Goal: Task Accomplishment & Management: Complete application form

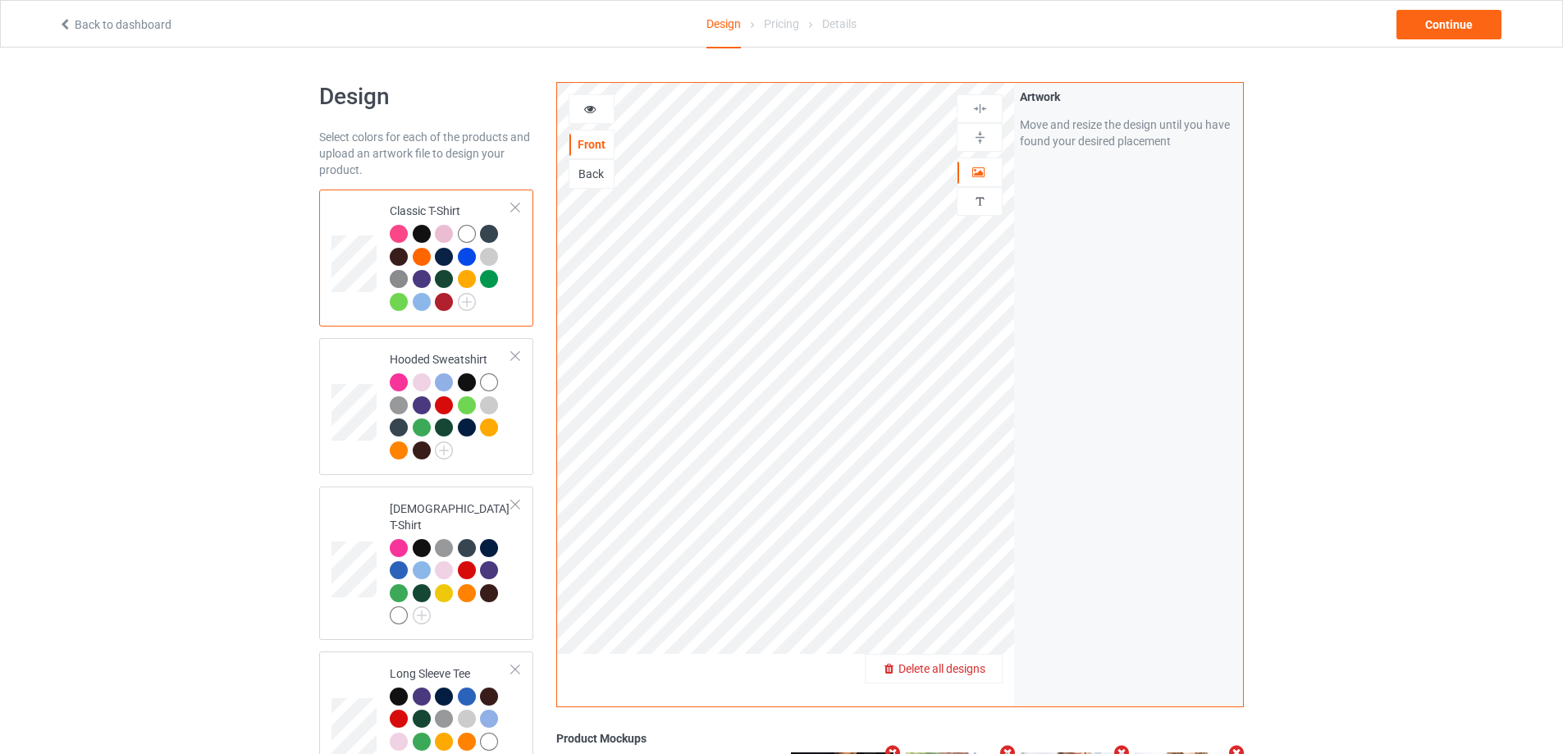
click at [965, 672] on span "Delete all designs" at bounding box center [942, 668] width 87 height 13
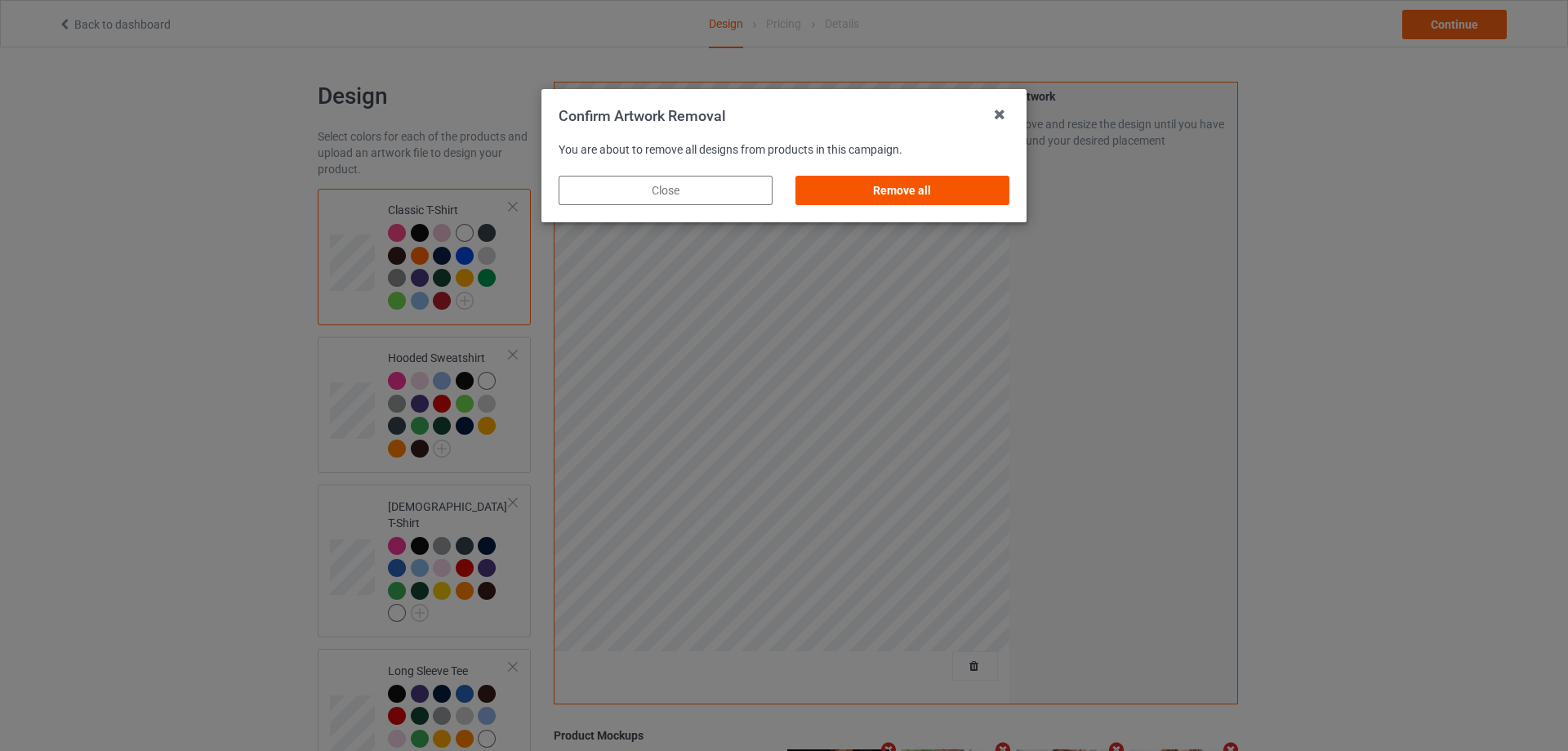
click at [889, 186] on div "Remove all" at bounding box center [902, 190] width 214 height 30
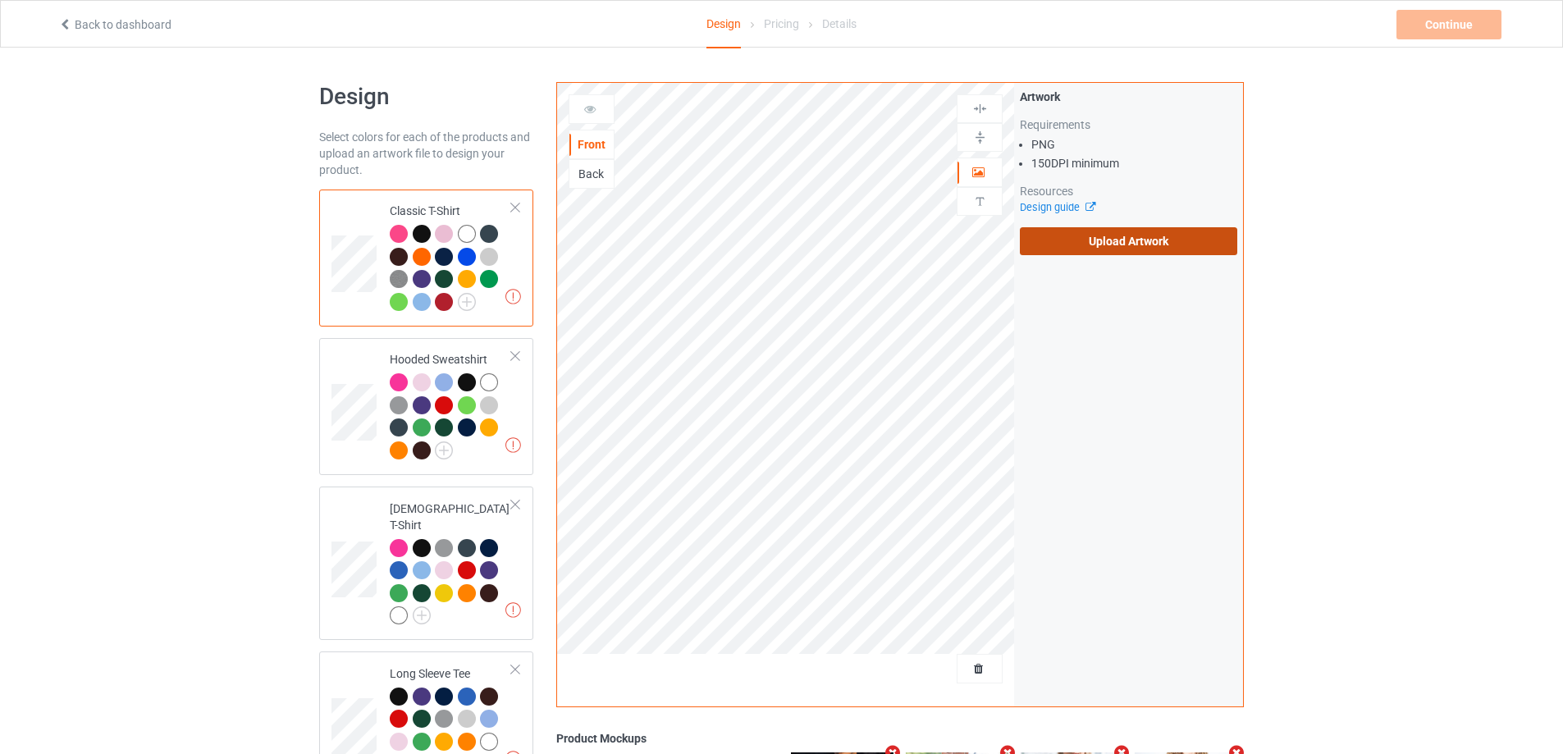
click at [1056, 241] on label "Upload Artwork" at bounding box center [1128, 241] width 217 height 28
click at [0, 0] on input "Upload Artwork" at bounding box center [0, 0] width 0 height 0
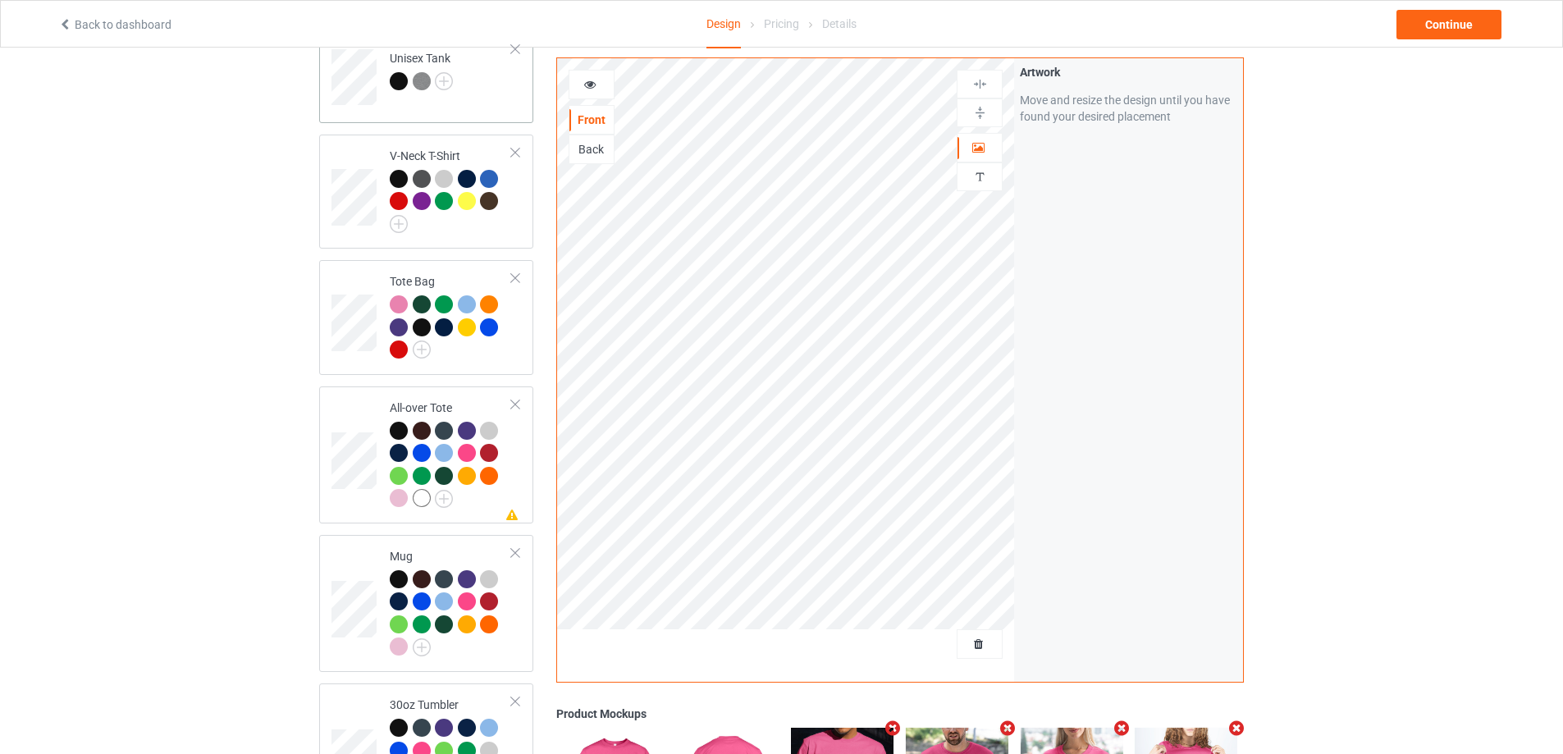
scroll to position [1149, 0]
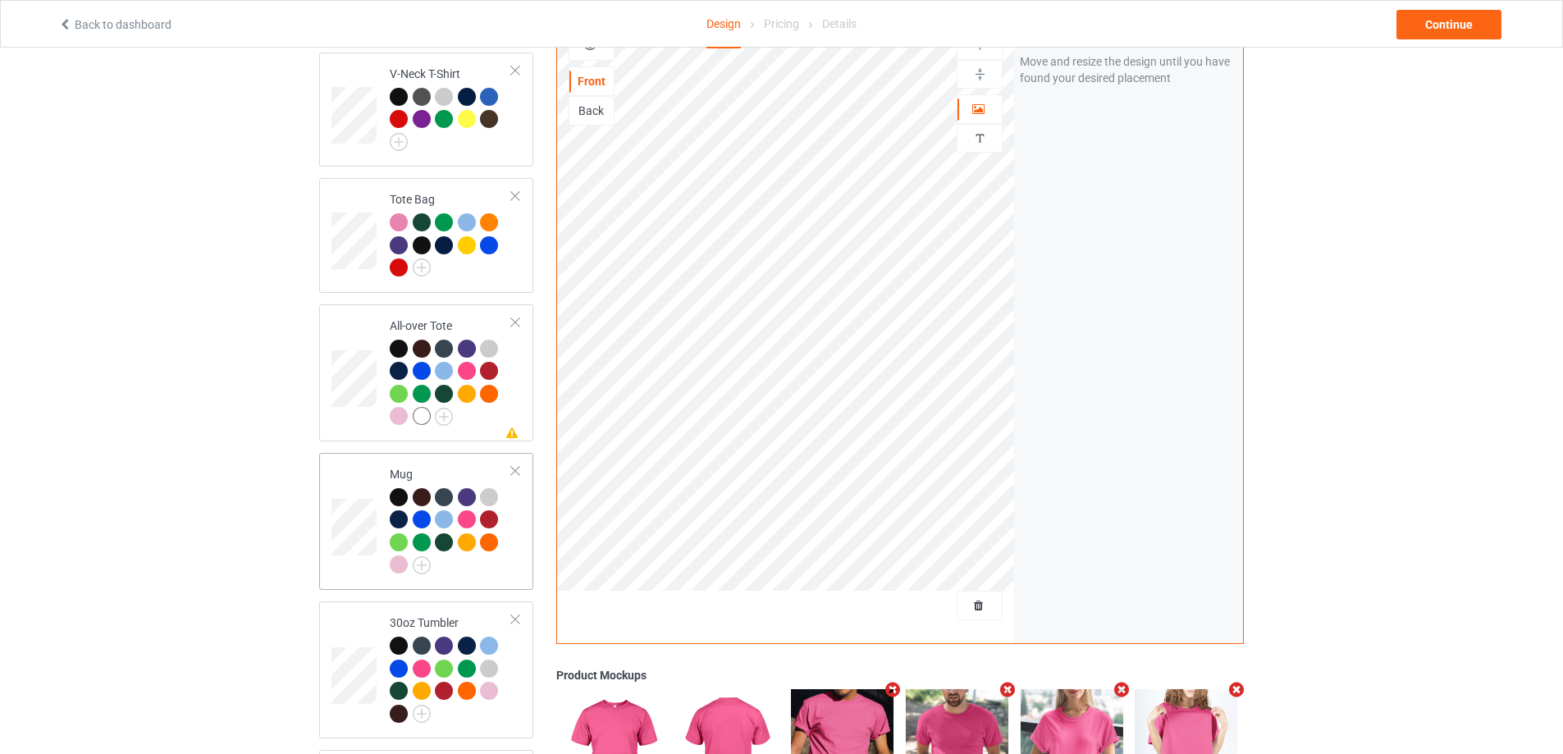
click at [508, 555] on div at bounding box center [451, 533] width 122 height 90
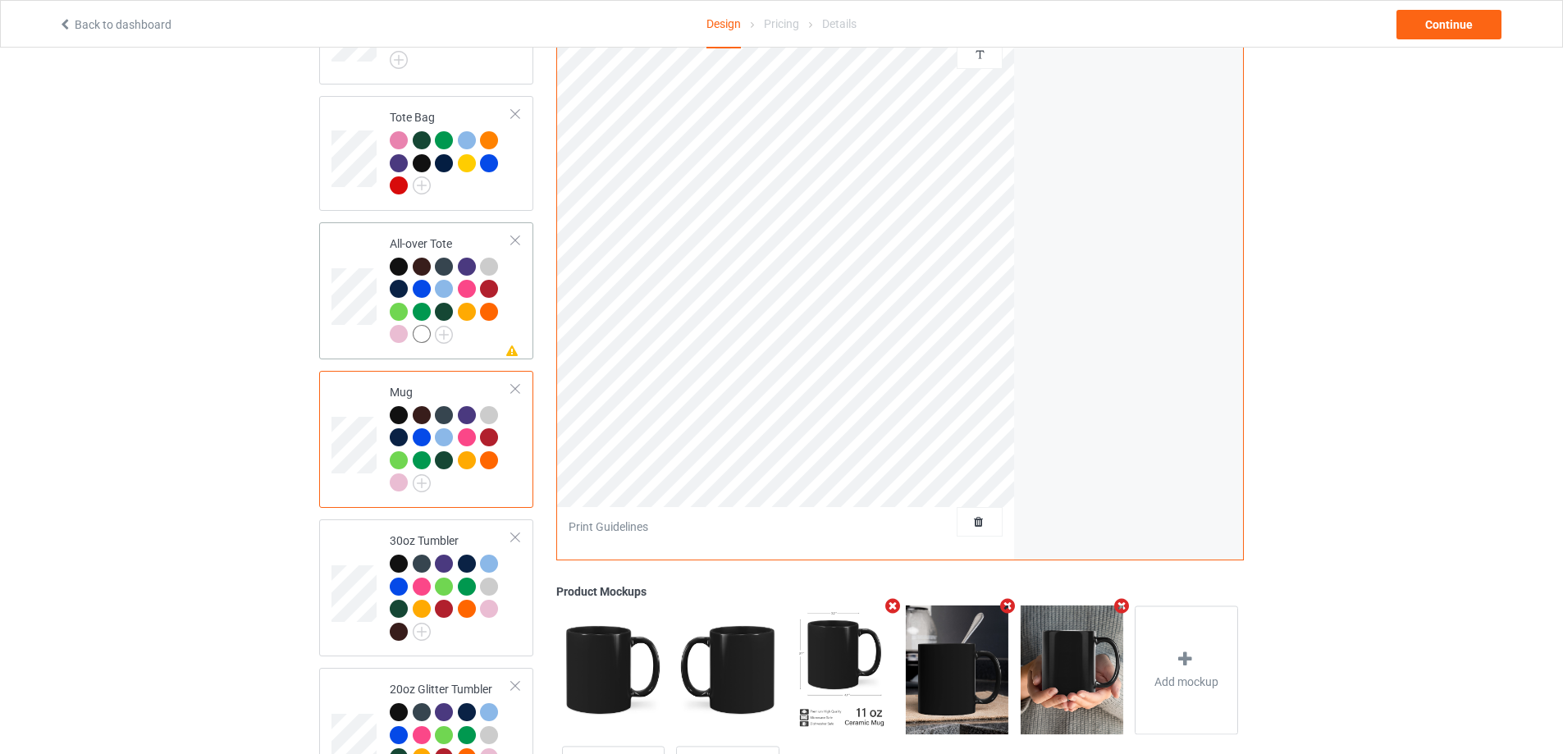
scroll to position [1387, 0]
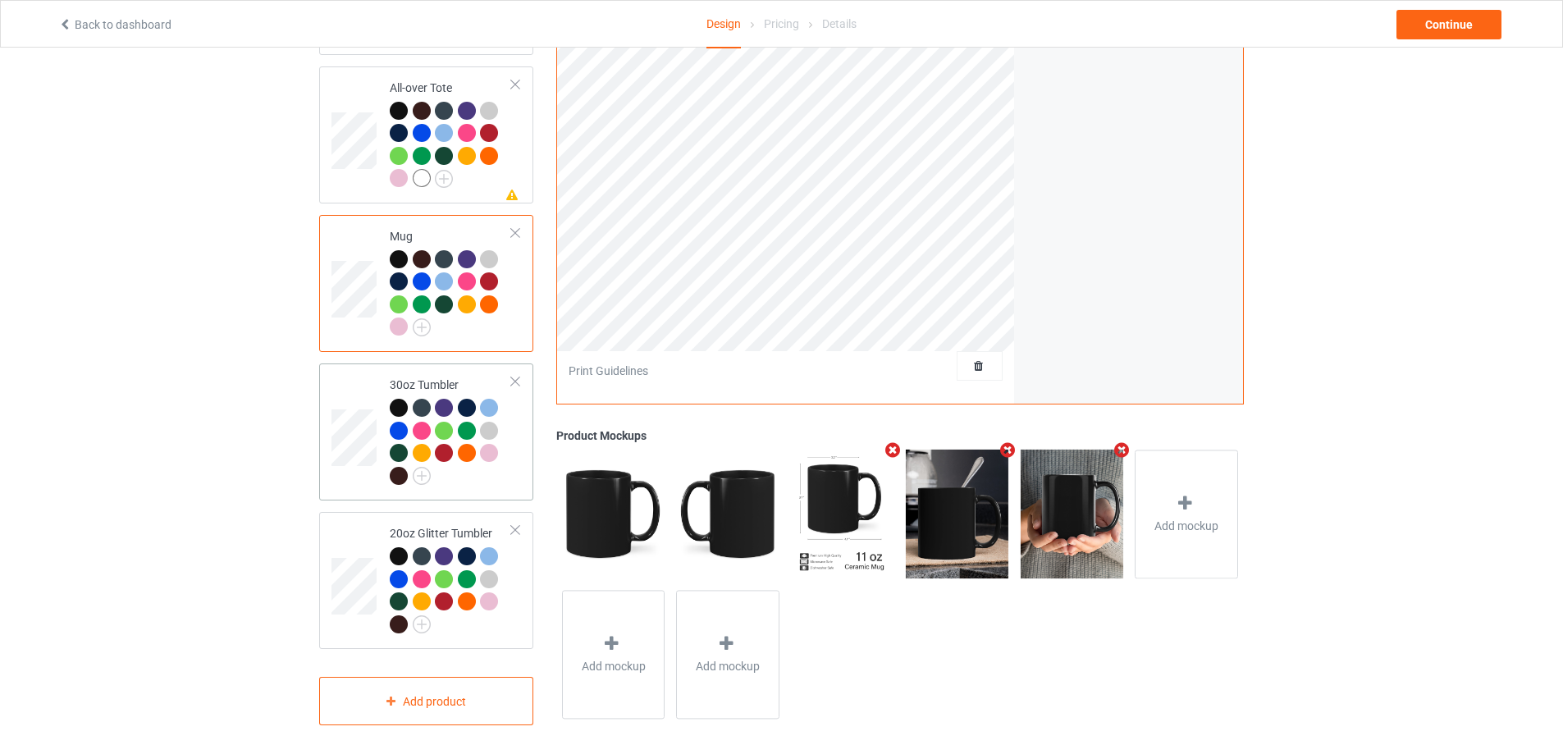
click at [505, 452] on div at bounding box center [451, 444] width 122 height 90
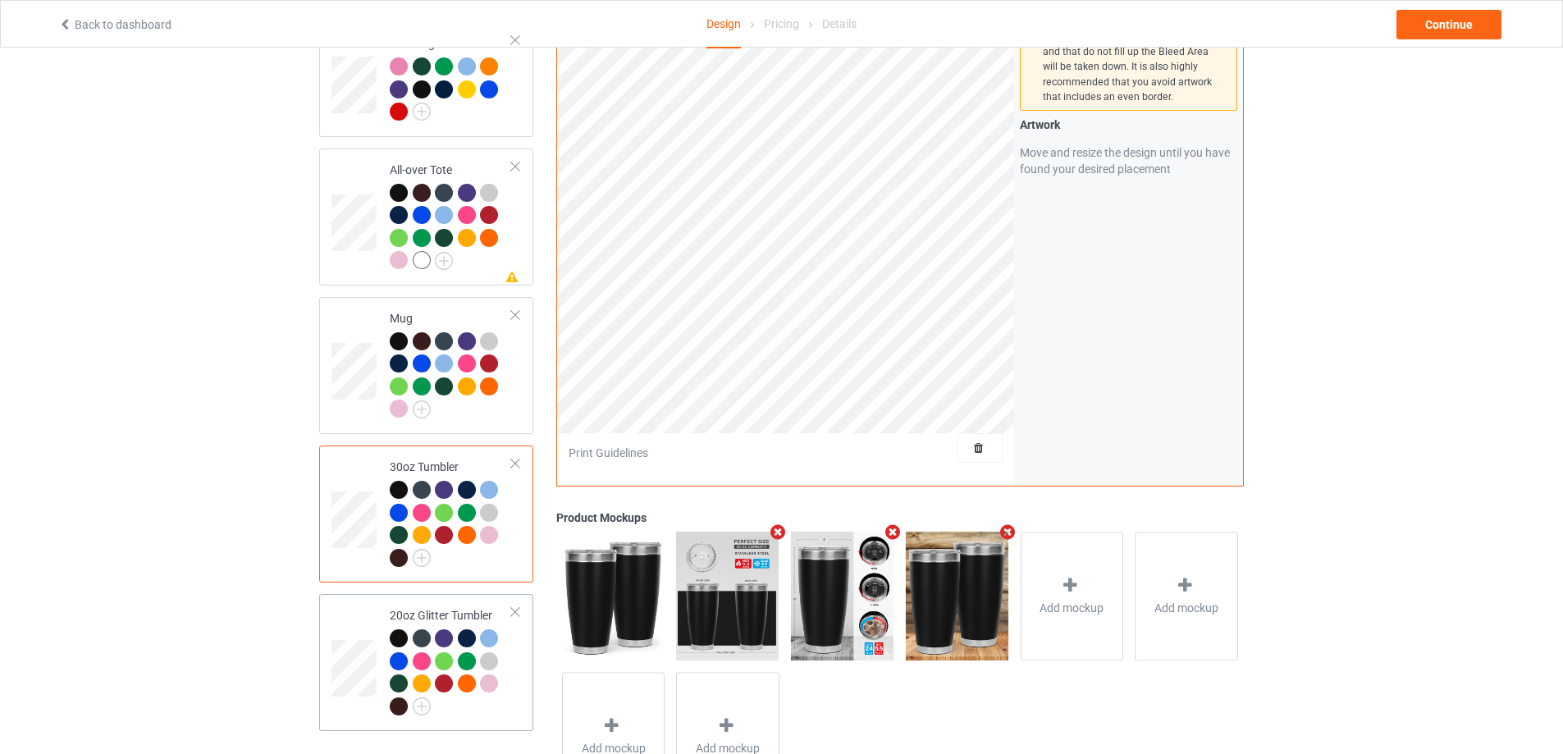
scroll to position [1387, 0]
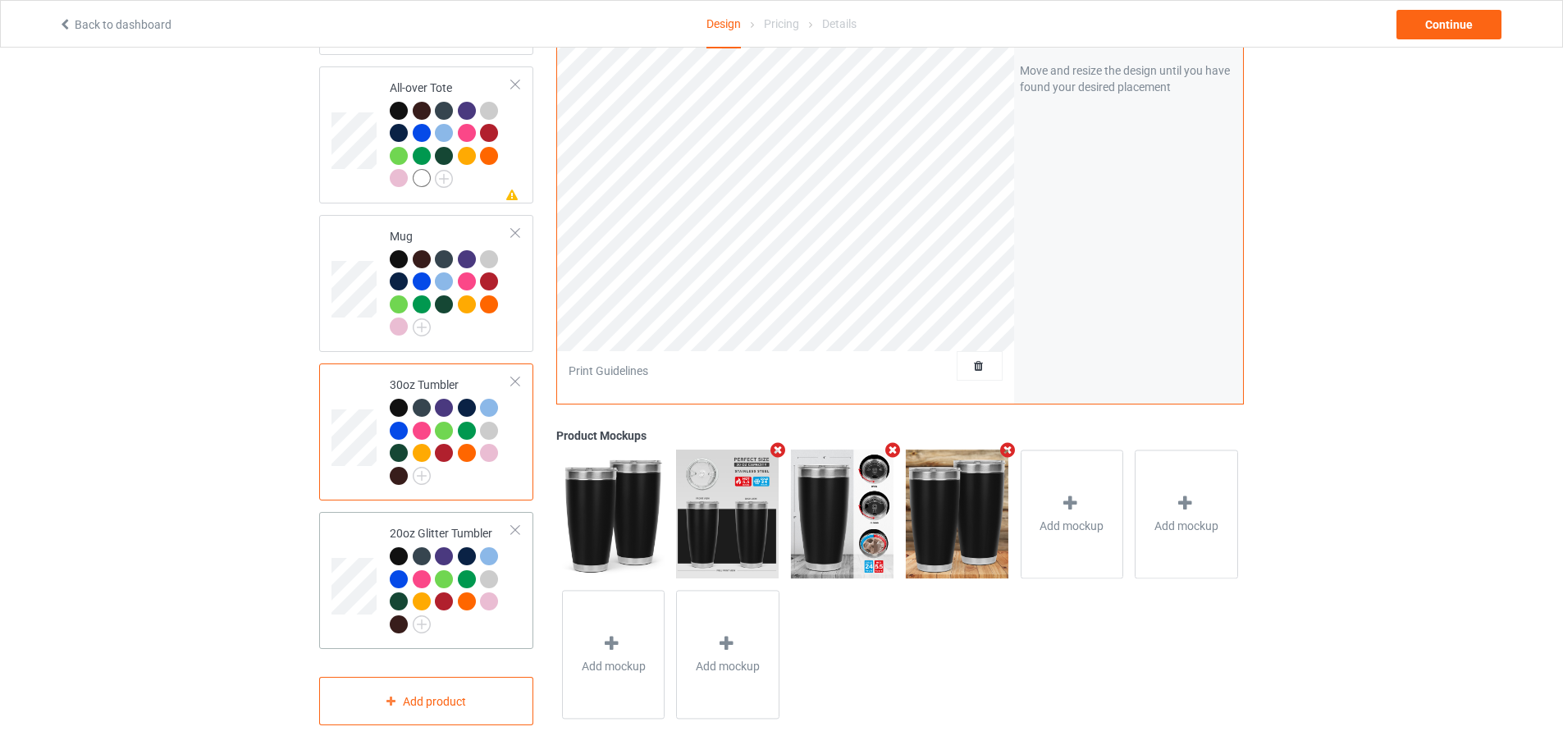
click at [520, 619] on td "20oz Glitter Tumbler" at bounding box center [451, 581] width 140 height 124
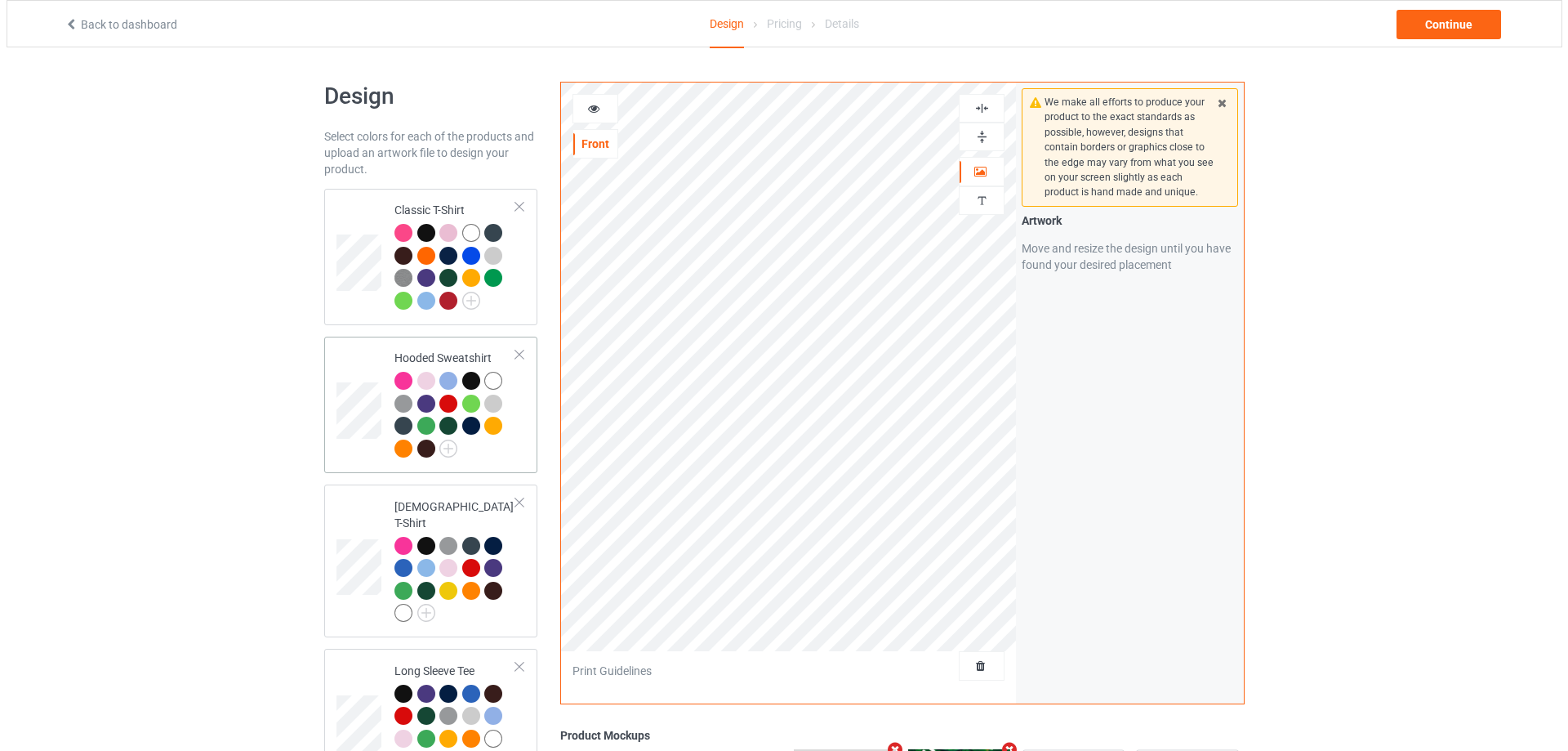
scroll to position [327, 0]
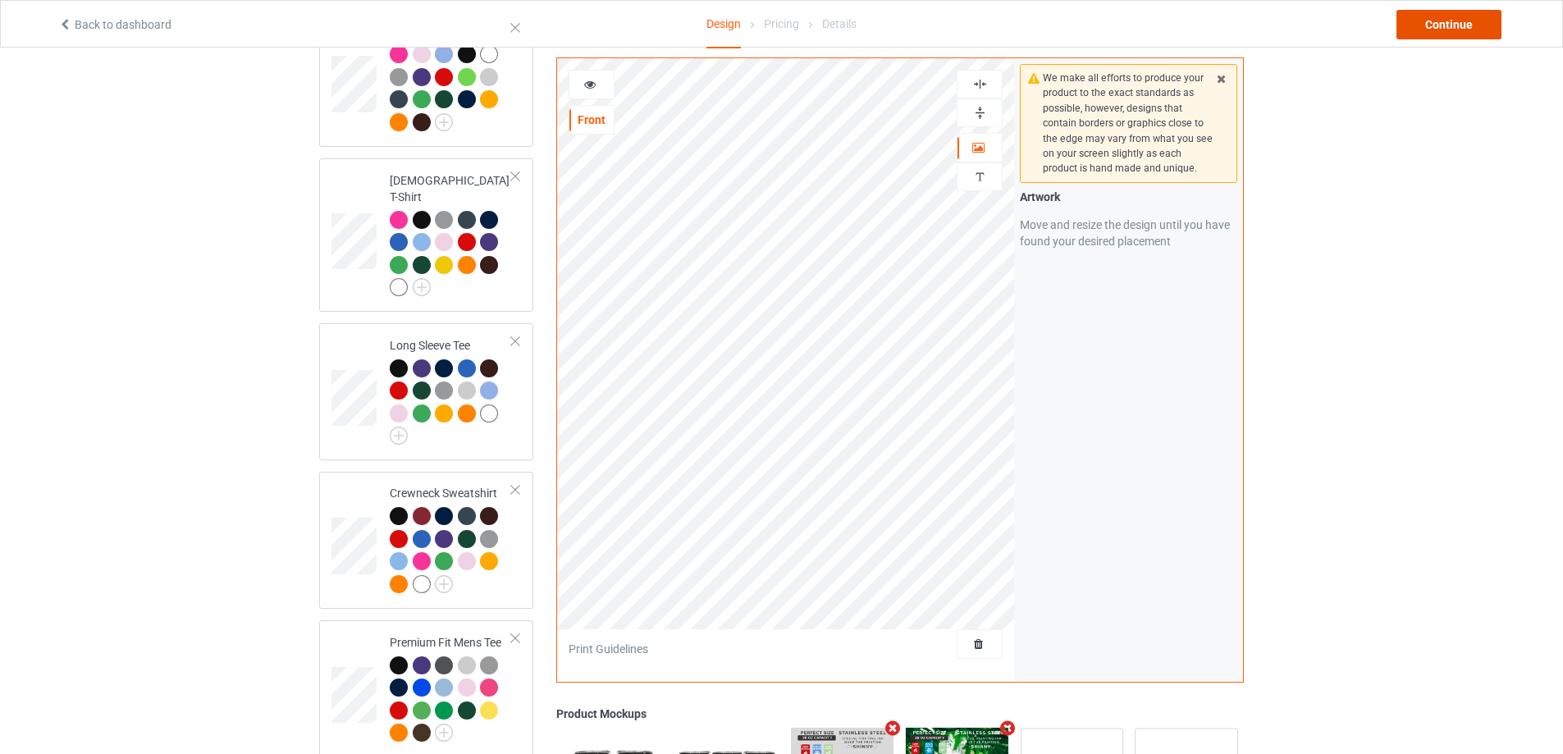
click at [1471, 14] on div "Continue" at bounding box center [1449, 25] width 105 height 30
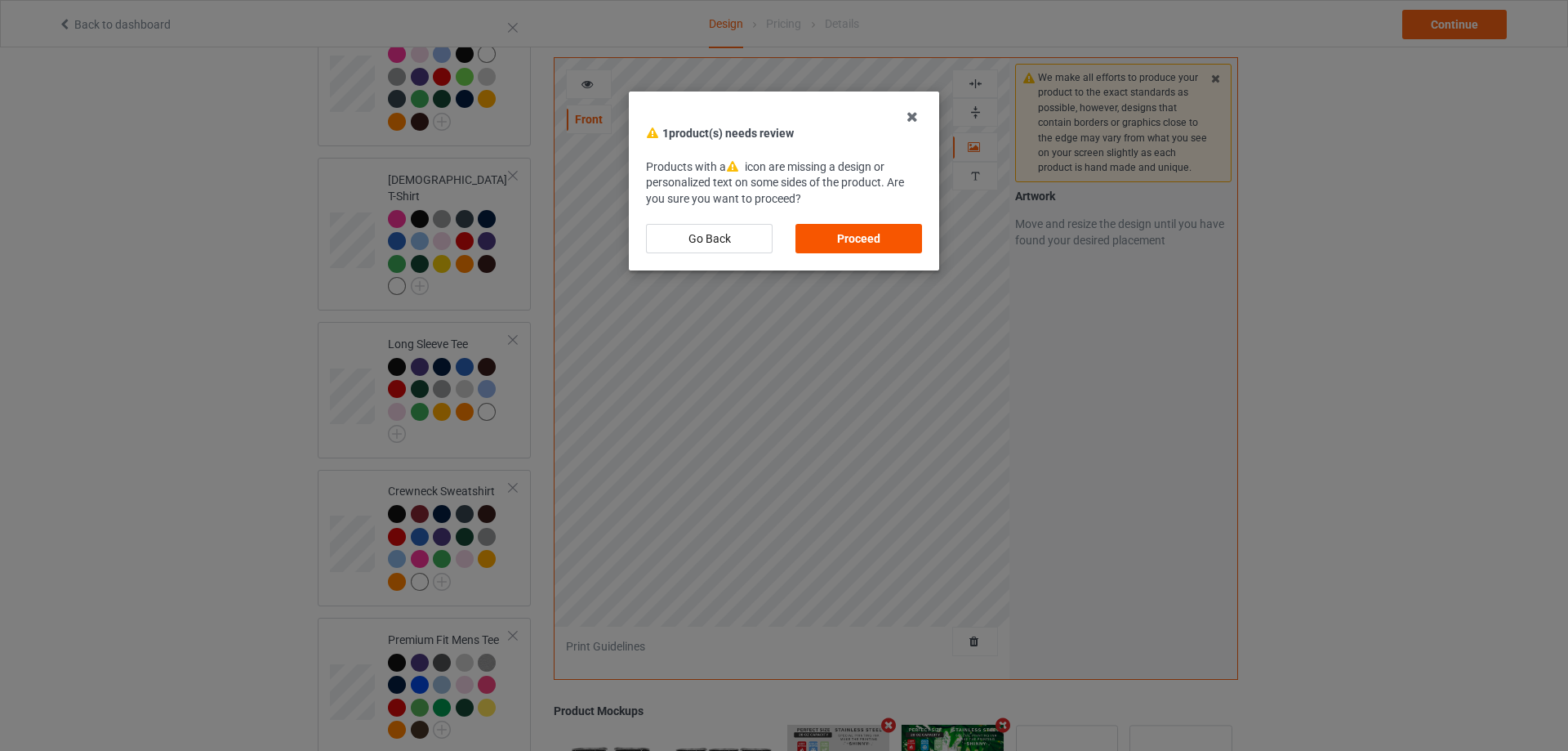
click at [830, 239] on div "Proceed" at bounding box center [858, 239] width 126 height 30
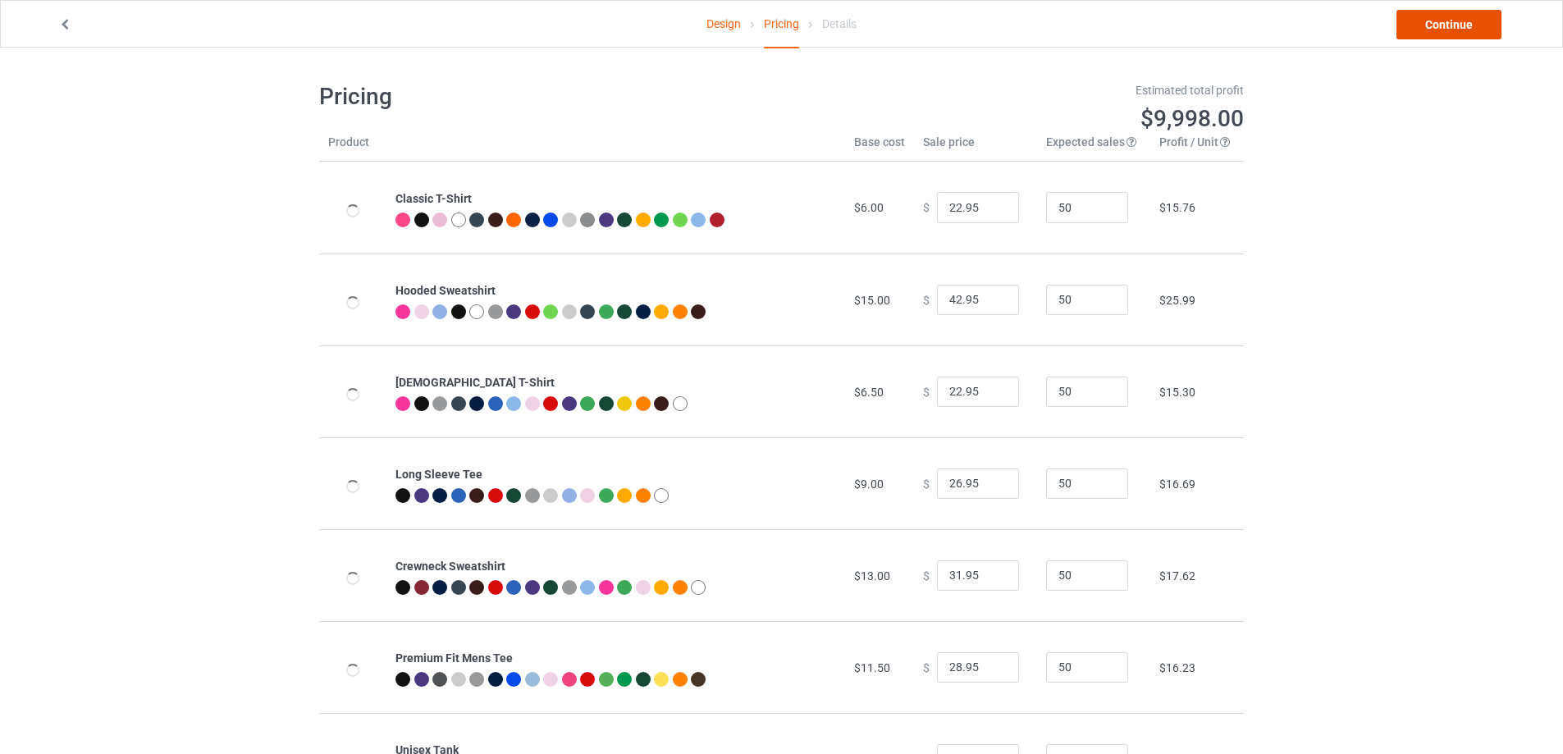
click at [1431, 33] on link "Continue" at bounding box center [1449, 25] width 105 height 30
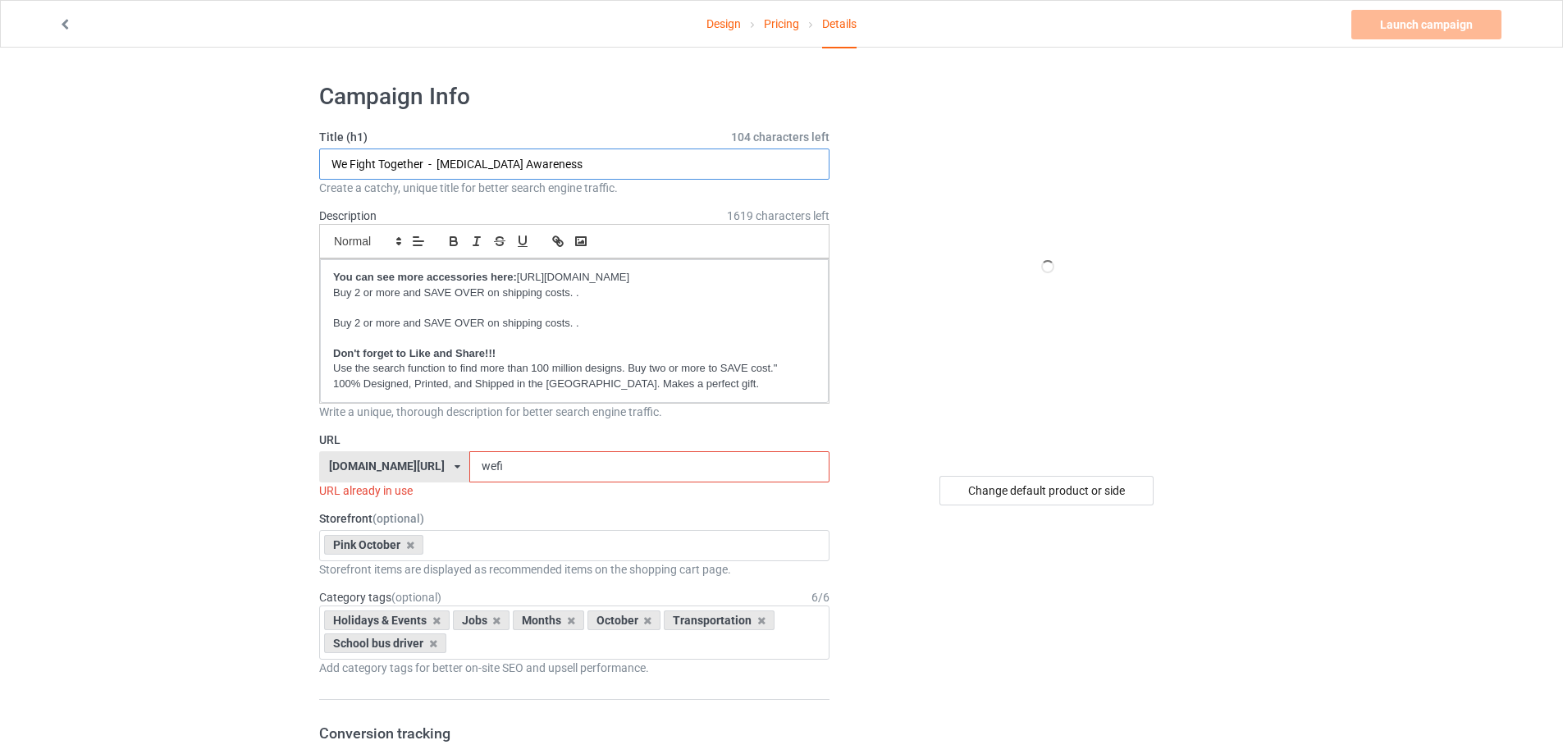
click at [422, 159] on input "We Fight Together - [MEDICAL_DATA] Awareness" at bounding box center [574, 164] width 510 height 31
drag, startPoint x: 423, startPoint y: 162, endPoint x: 332, endPoint y: 161, distance: 91.9
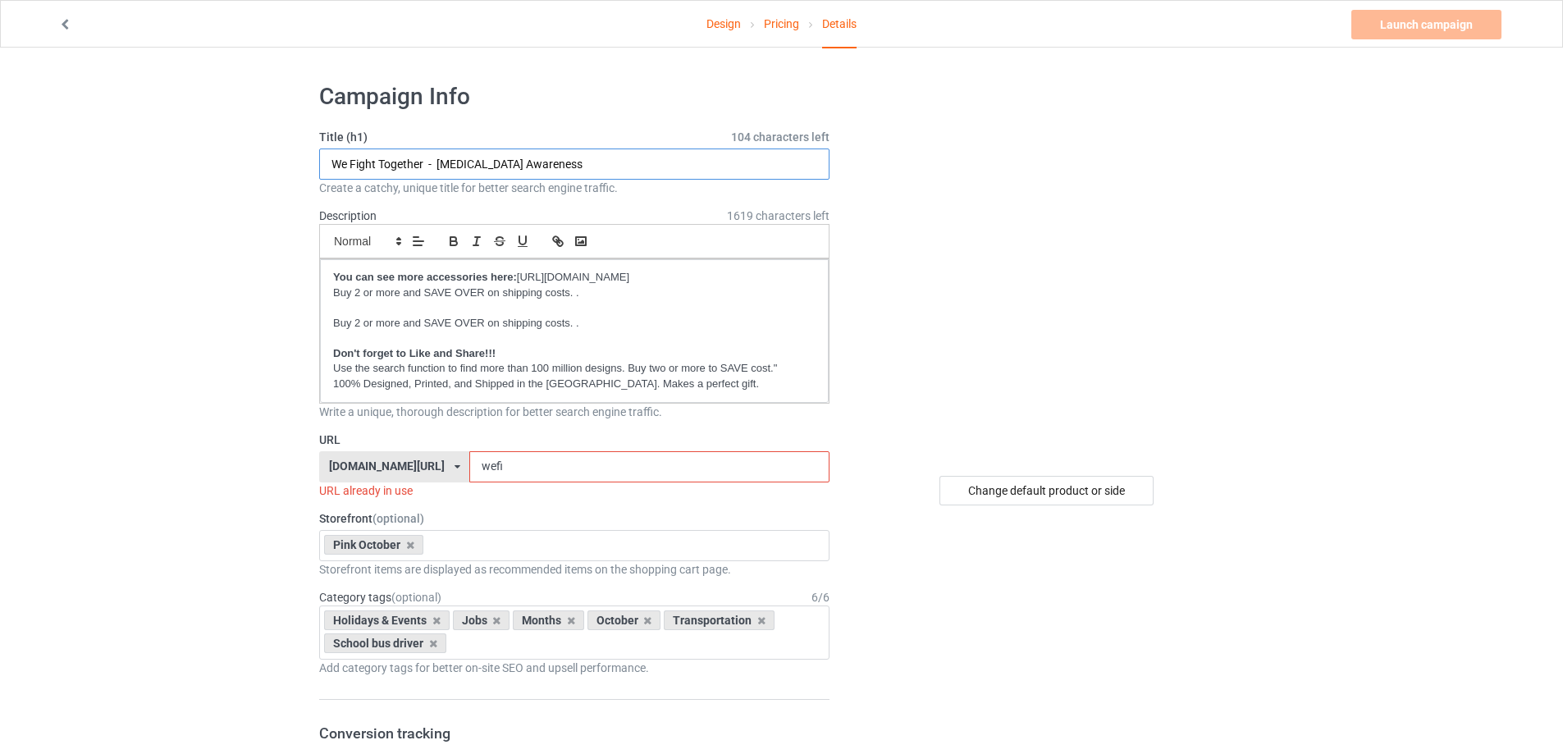
click at [332, 161] on input "We Fight Together - [MEDICAL_DATA] Awareness" at bounding box center [574, 164] width 510 height 31
click at [378, 160] on input "Tackle - [MEDICAL_DATA] Awareness" at bounding box center [574, 164] width 510 height 31
click at [479, 167] on input "Tackle [MEDICAL_DATA] Awareness" at bounding box center [574, 164] width 510 height 31
type input "Tackle [MEDICAL_DATA]"
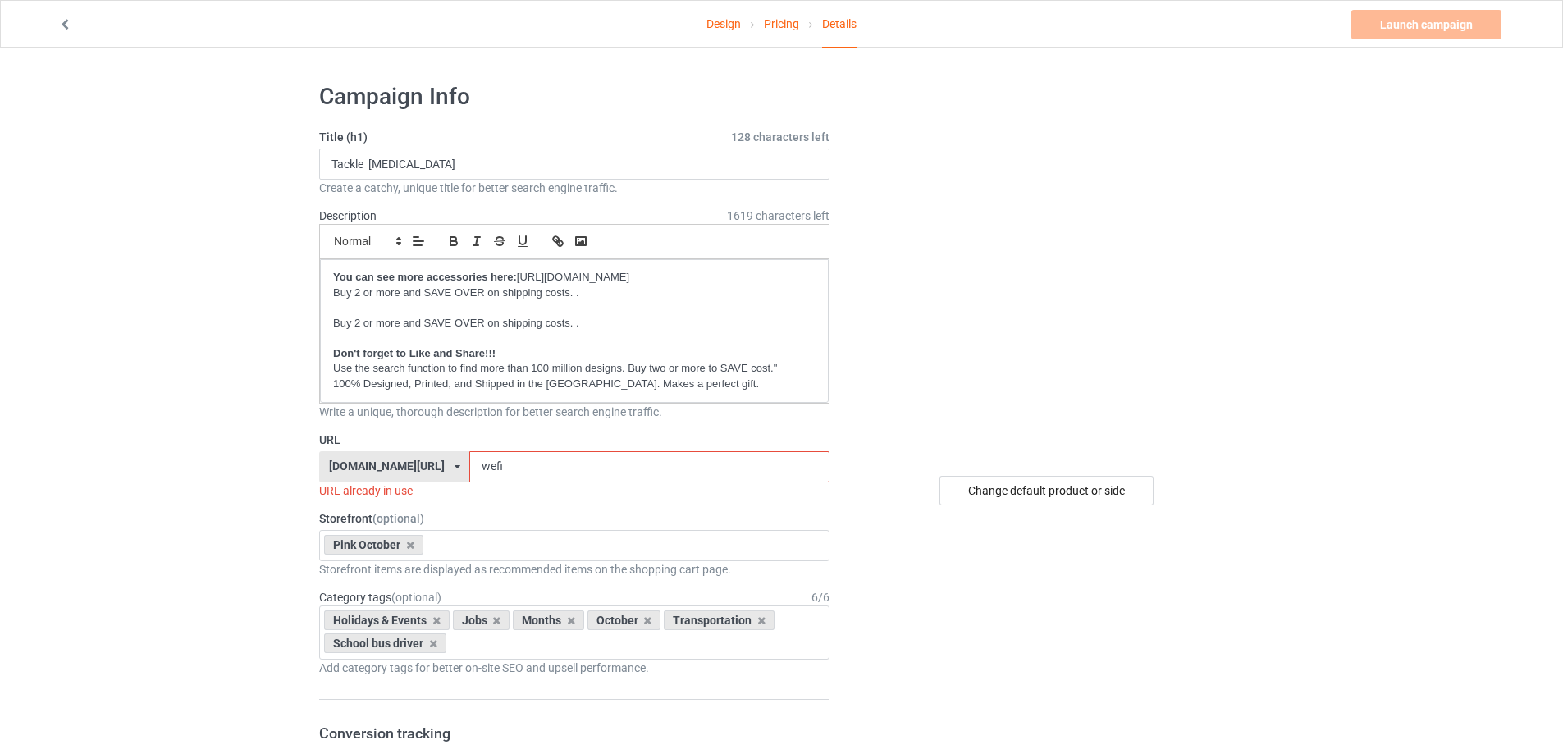
click at [610, 467] on input "wefi" at bounding box center [648, 466] width 359 height 31
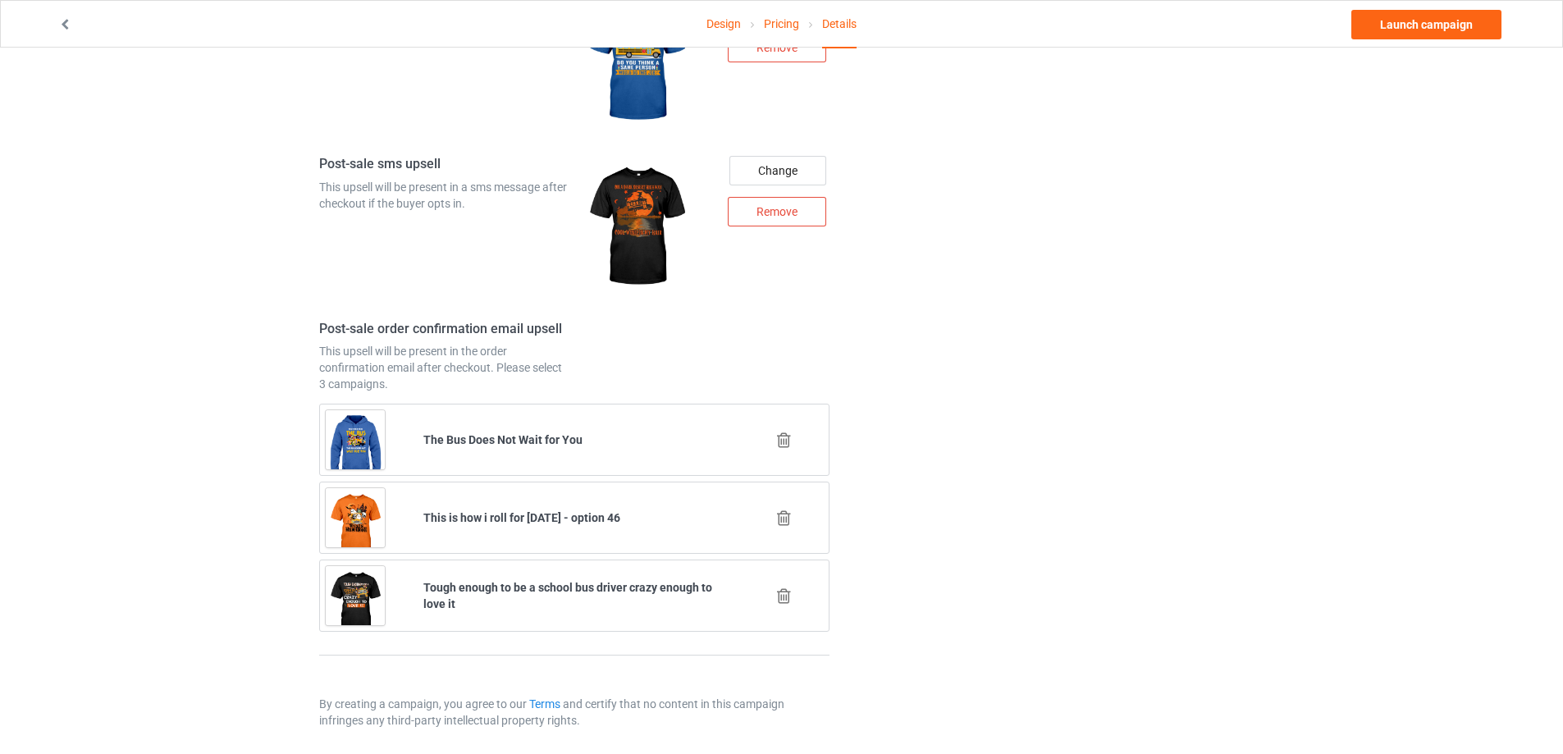
scroll to position [2060, 0]
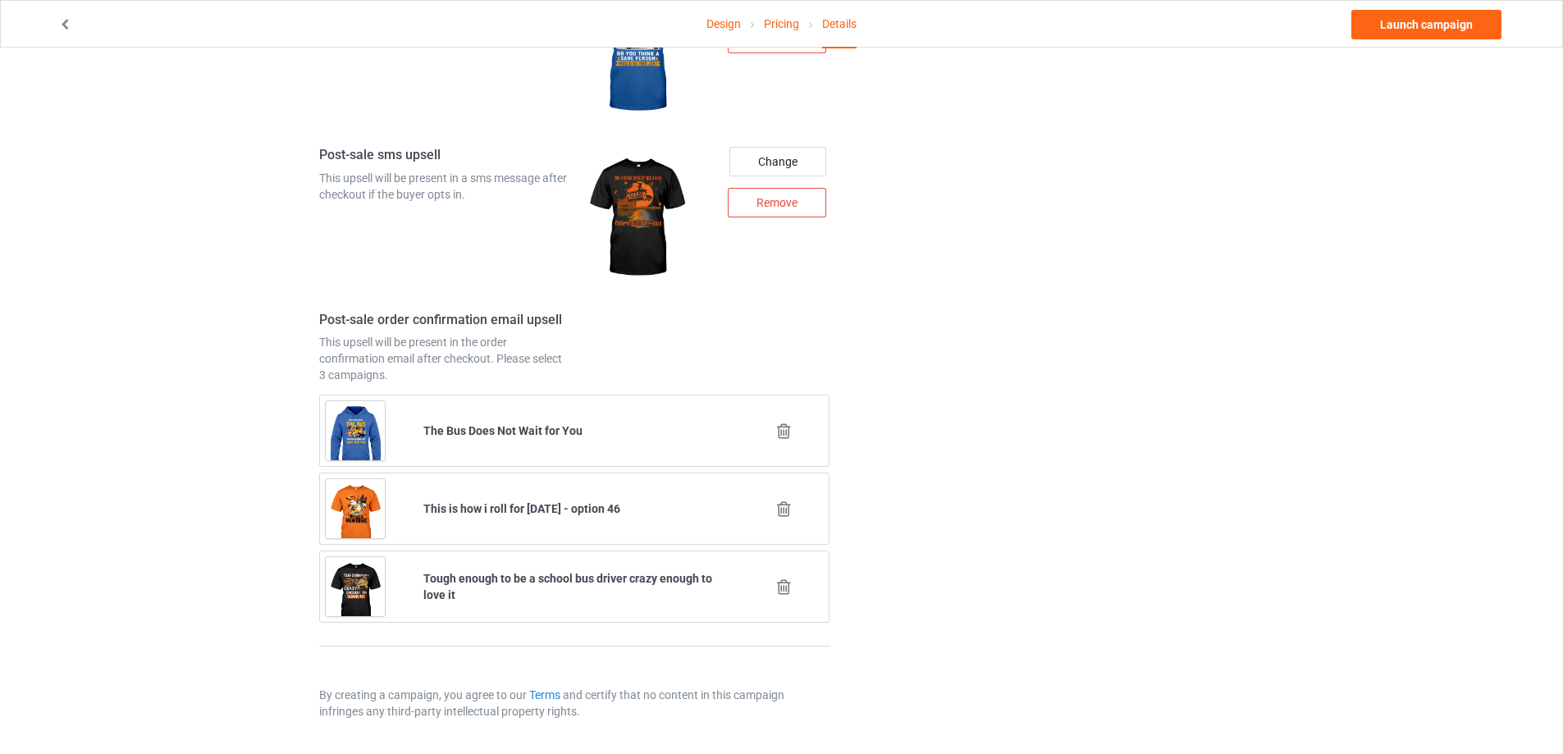
type input "tacoc"
click at [793, 590] on icon at bounding box center [784, 586] width 21 height 17
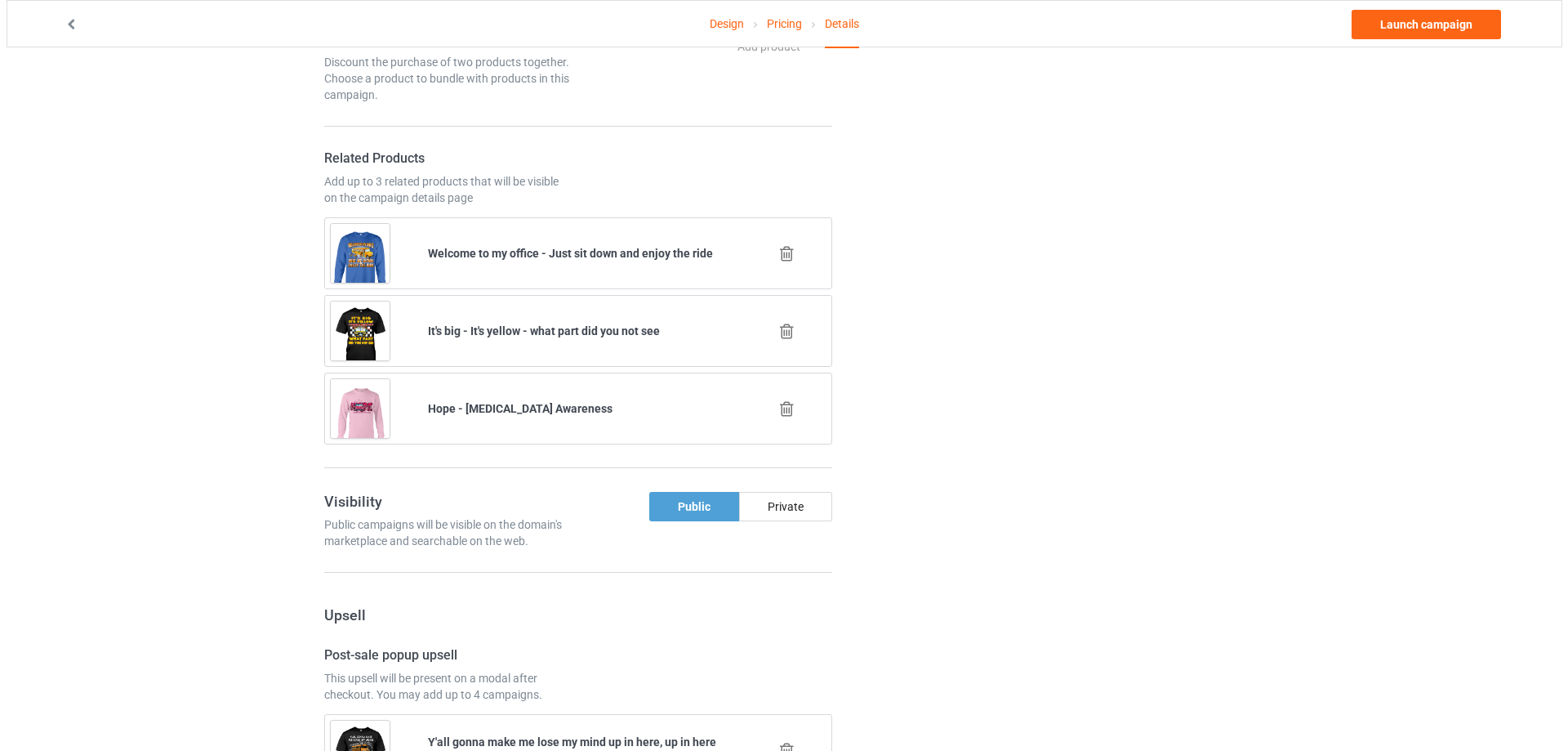
scroll to position [1974, 0]
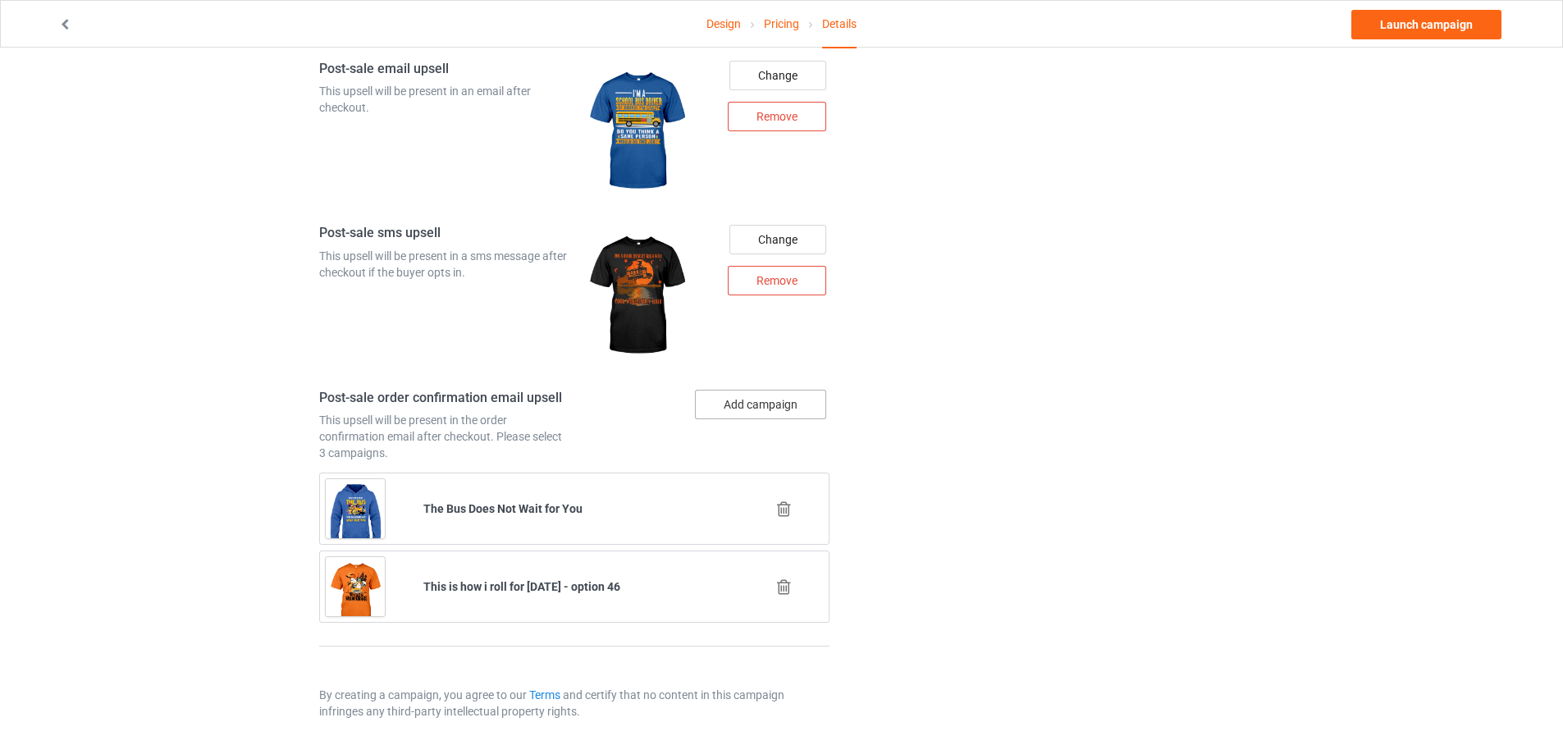
click at [761, 406] on button "Add campaign" at bounding box center [760, 405] width 131 height 30
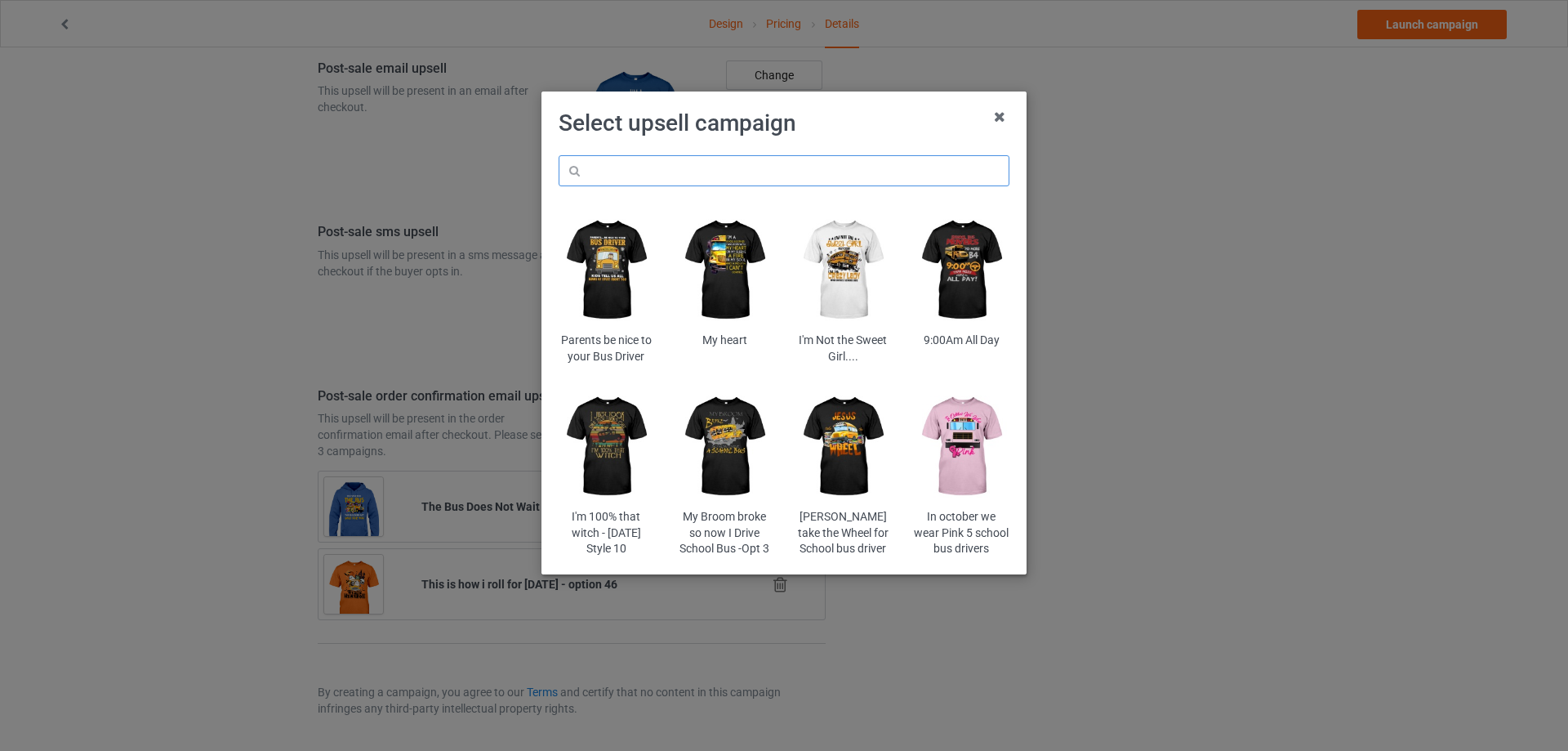
click at [785, 170] on input "text" at bounding box center [784, 170] width 451 height 31
paste input "wefi"
type input "wefi"
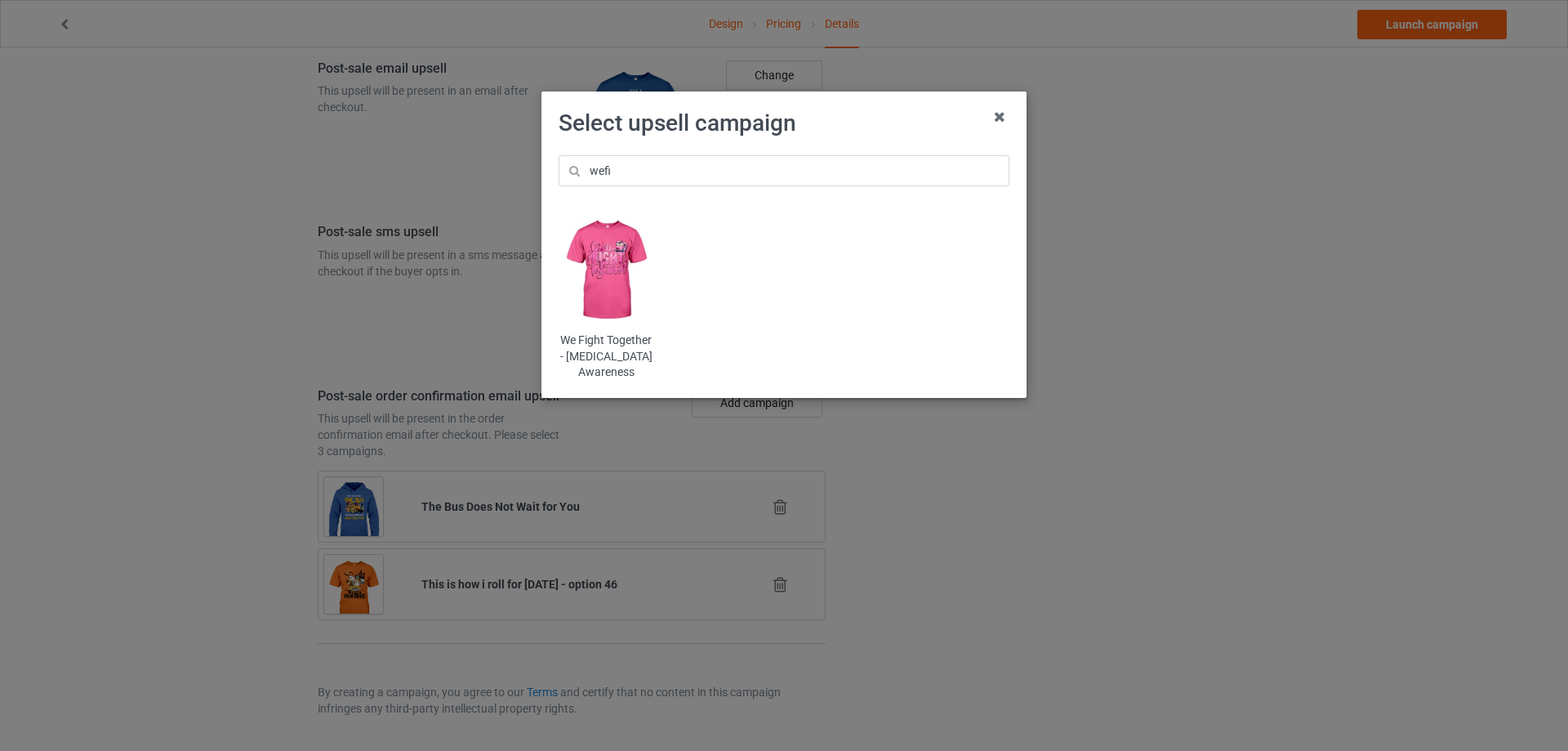
click at [625, 256] on img at bounding box center [606, 271] width 96 height 120
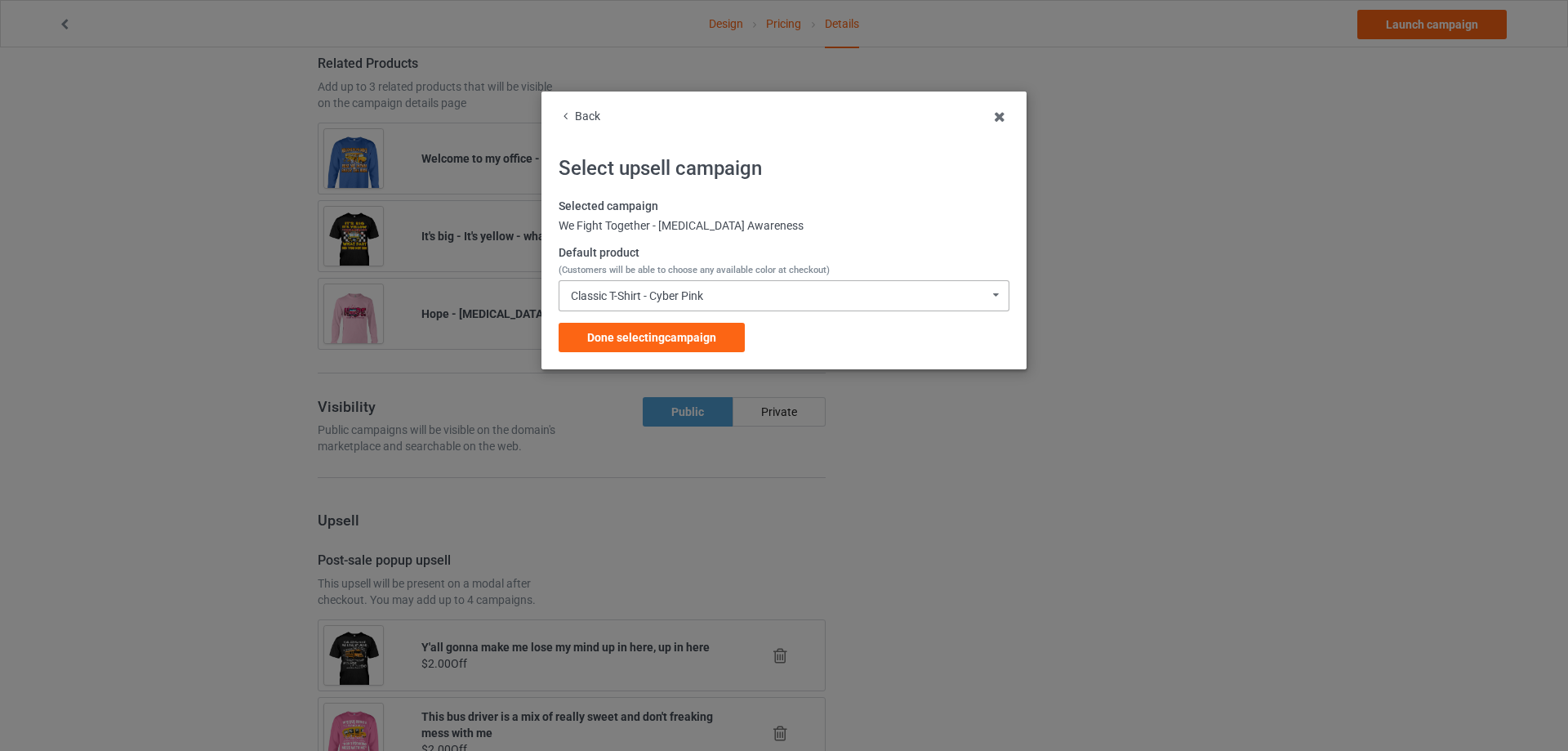
scroll to position [1974, 0]
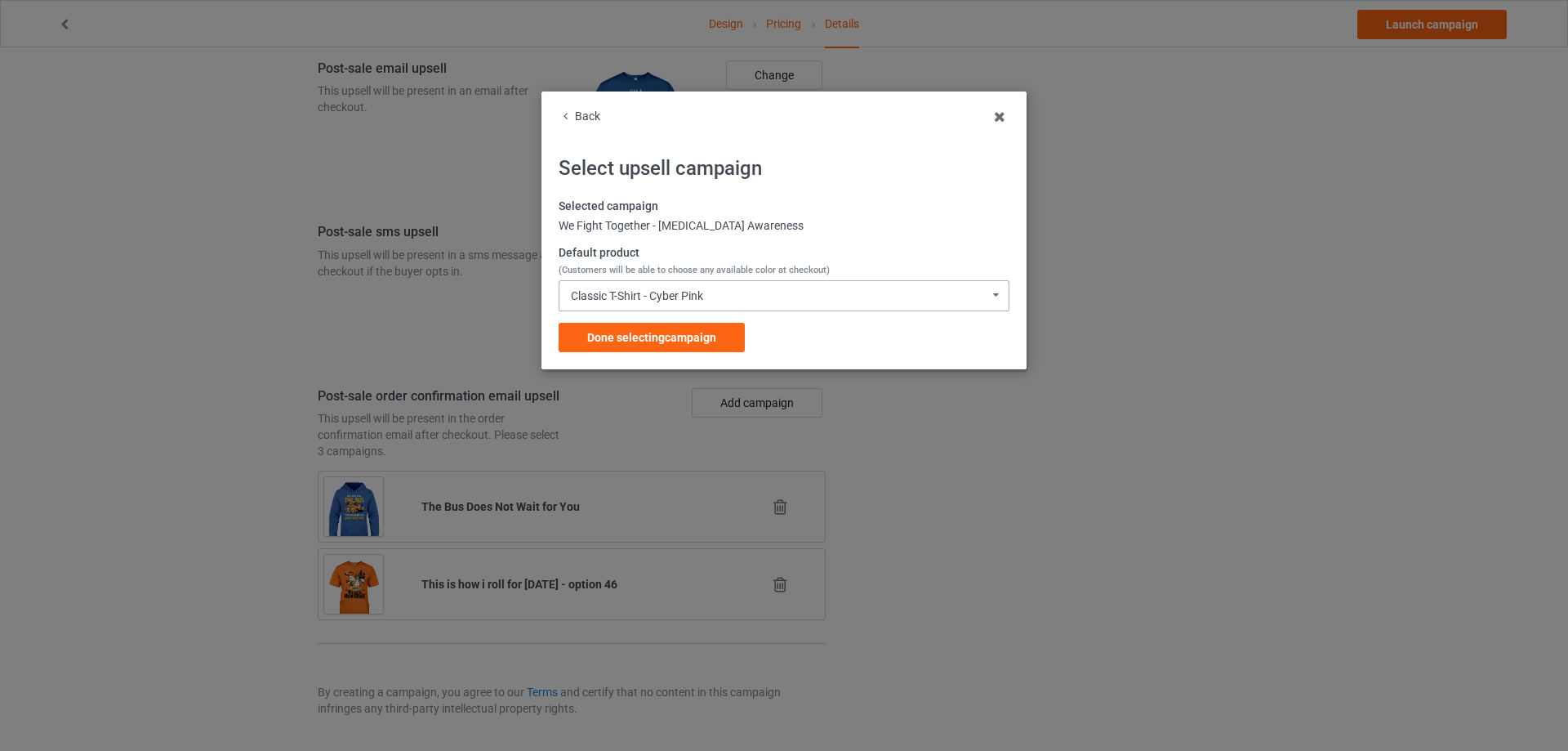
click at [649, 308] on div "Classic T-Shirt - Cyber Pink Classic T-Shirt - Cyber Pink Classic T-Shirt - Bla…" at bounding box center [784, 295] width 451 height 31
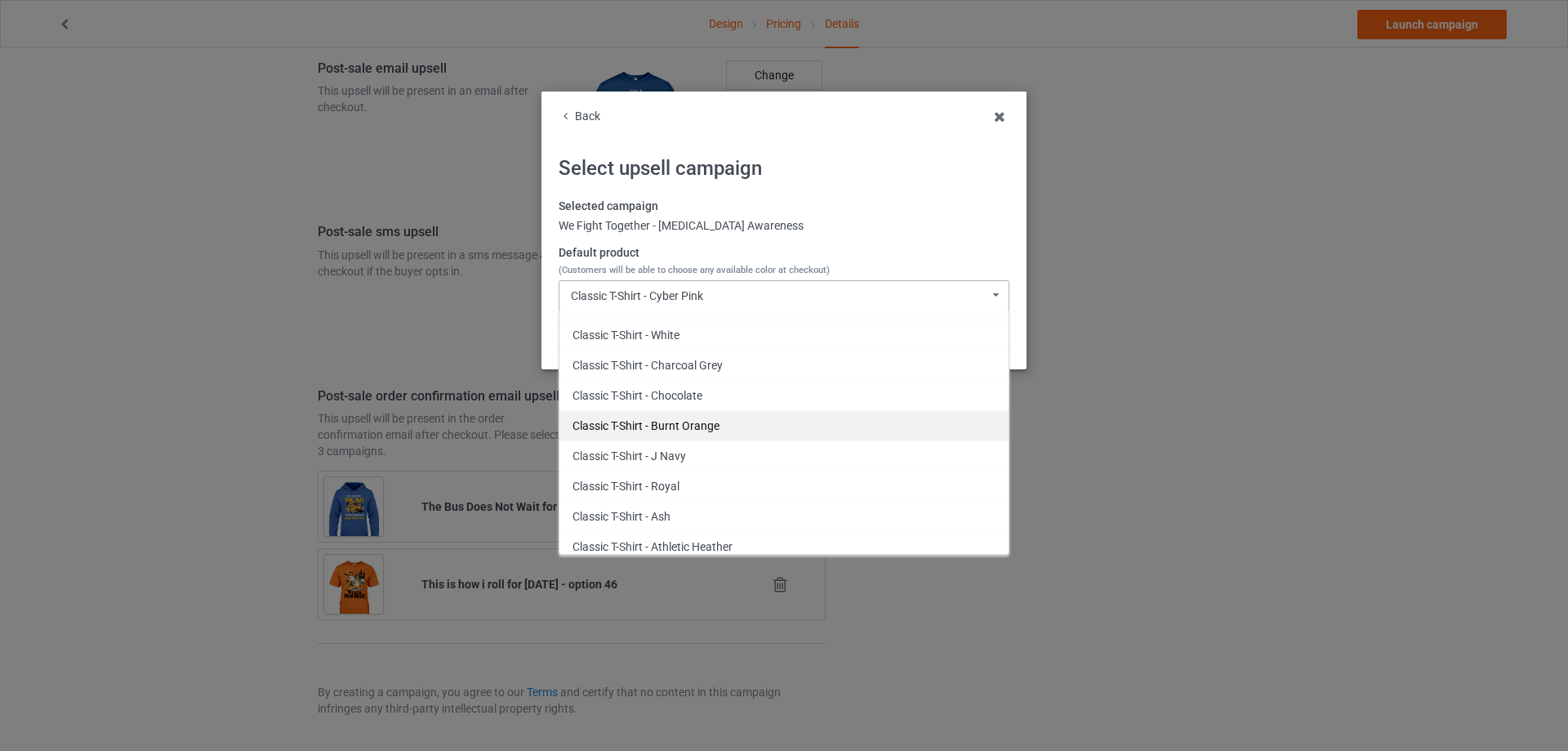
scroll to position [0, 0]
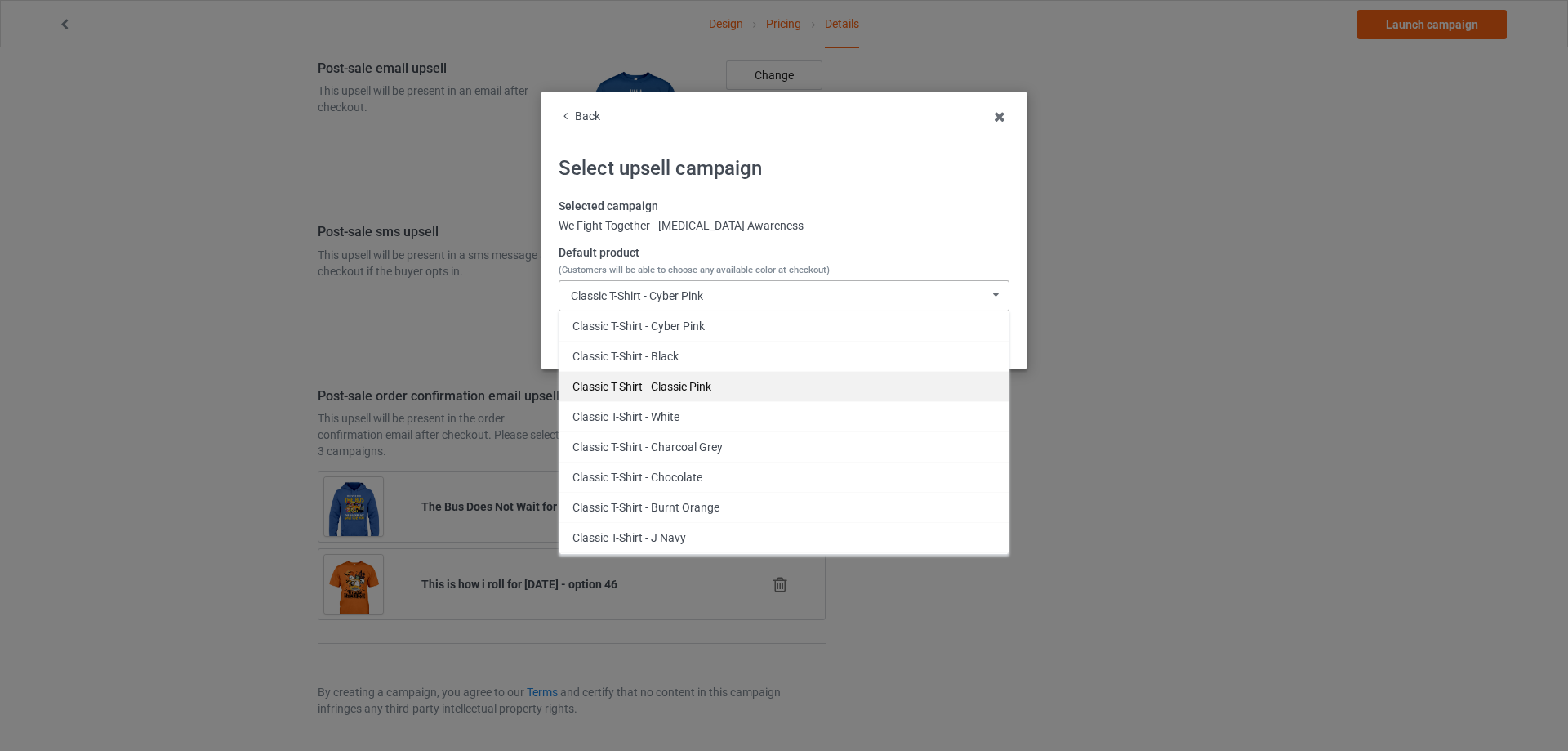
click at [717, 387] on div "Classic T-Shirt - Classic Pink" at bounding box center [784, 386] width 449 height 30
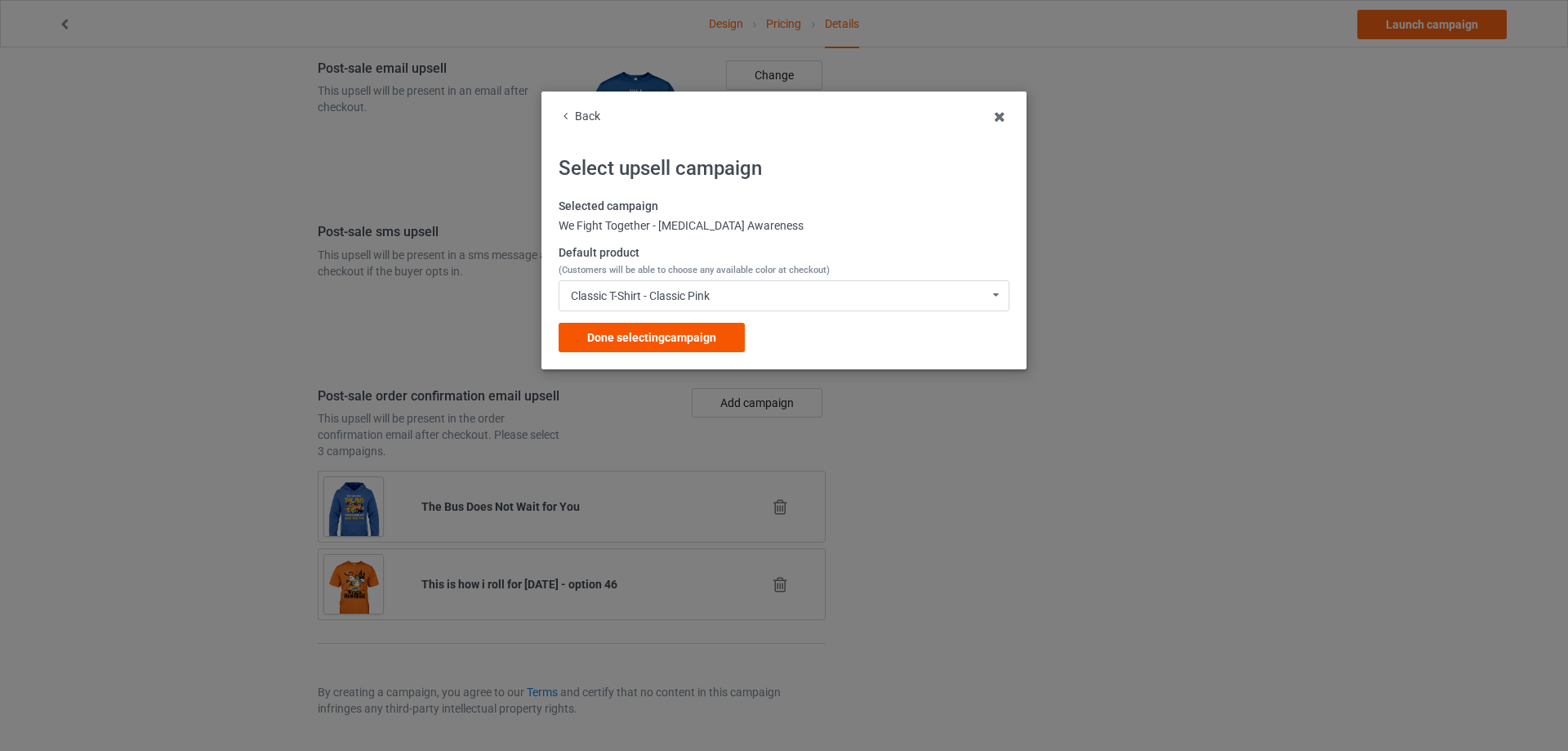
click at [695, 346] on div "Done selecting campaign" at bounding box center [651, 338] width 186 height 30
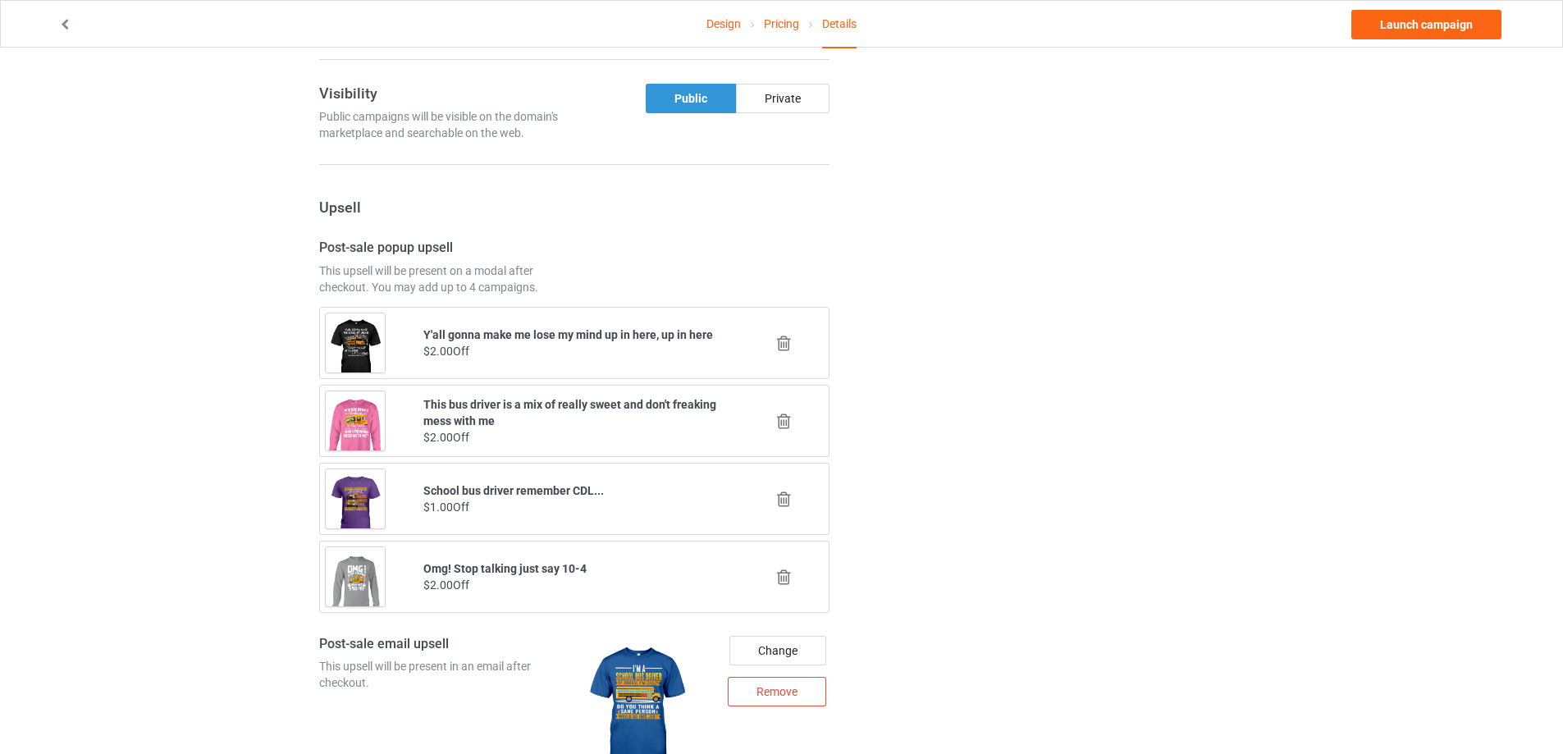
scroll to position [1079, 0]
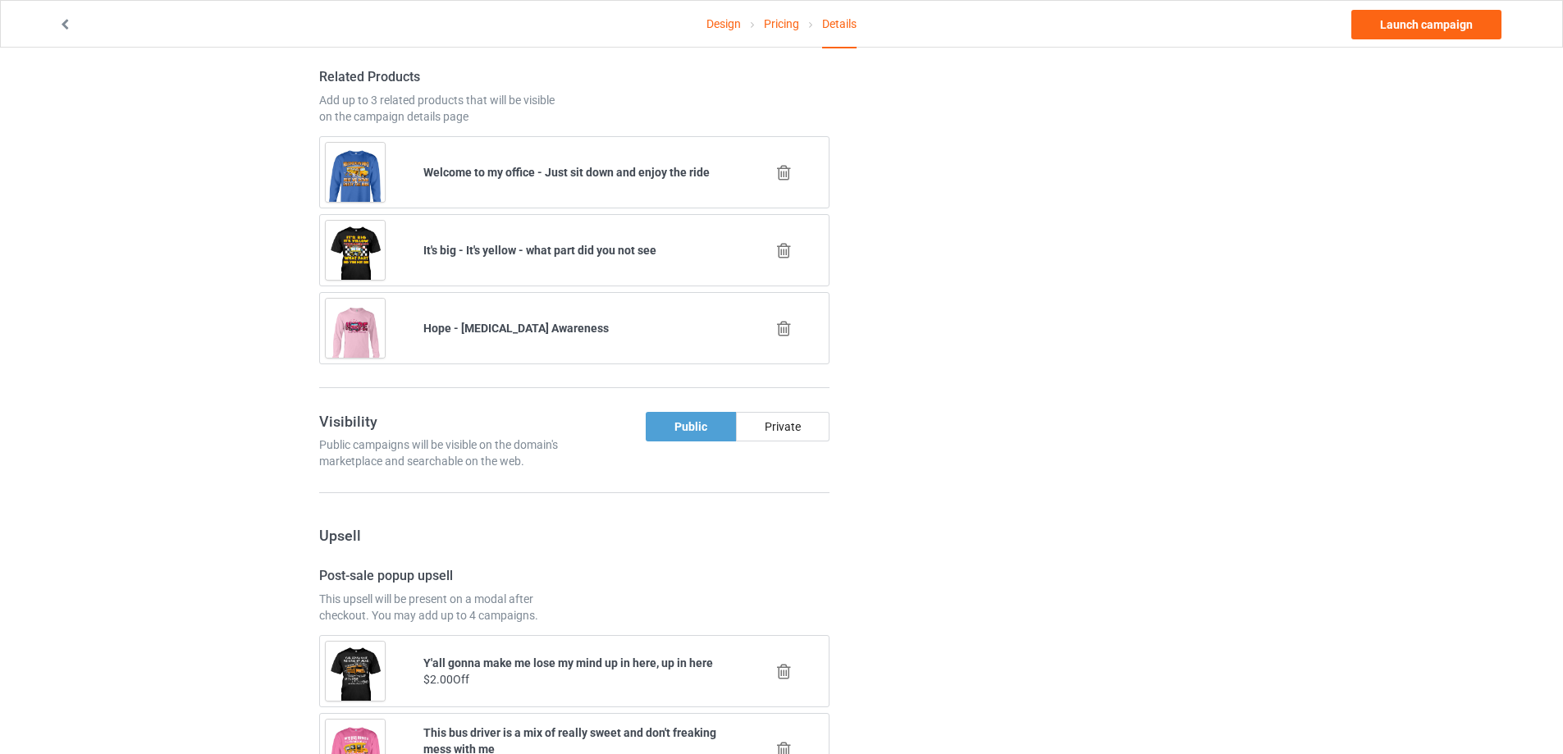
click at [784, 325] on icon at bounding box center [784, 328] width 21 height 17
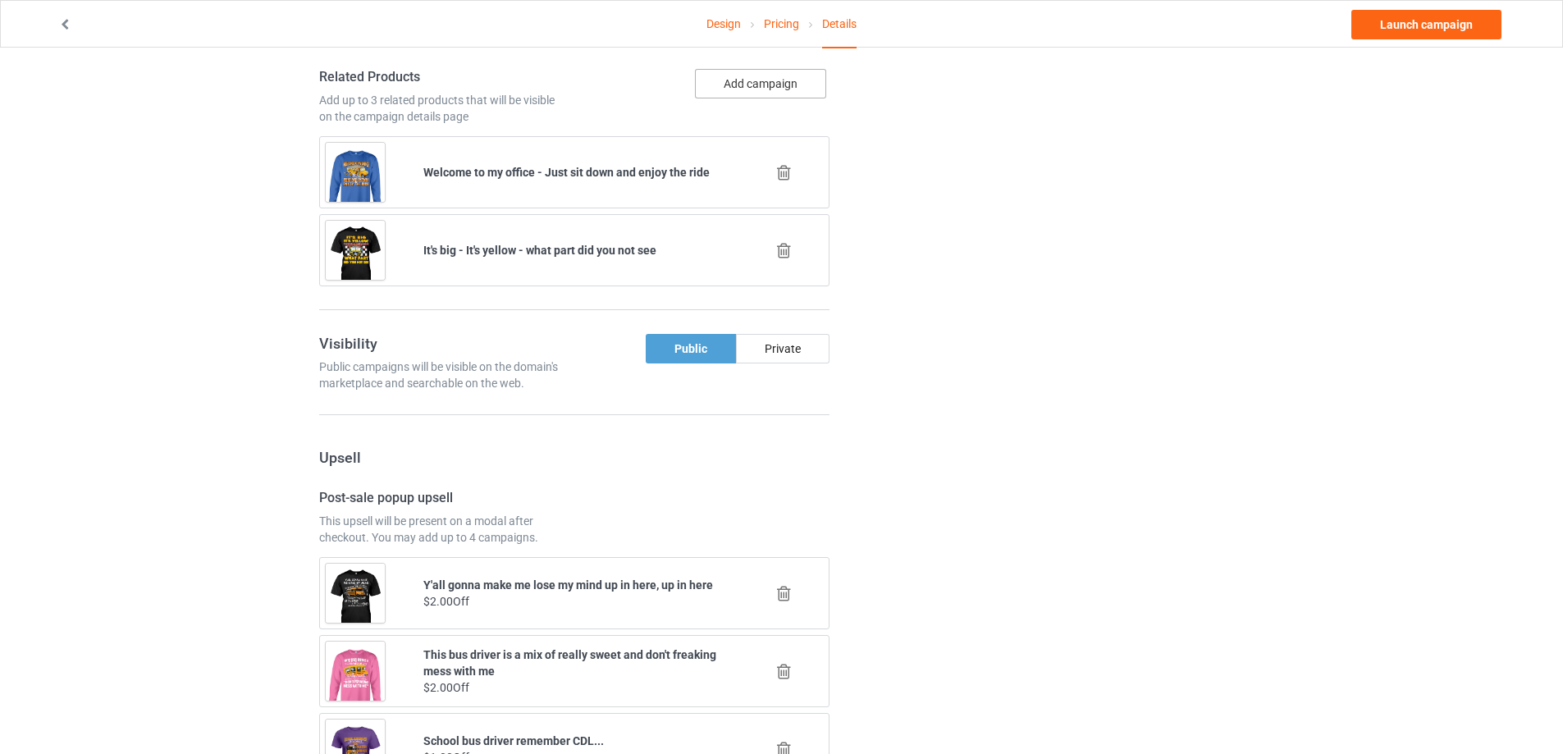
click at [771, 89] on button "Add campaign" at bounding box center [760, 84] width 131 height 30
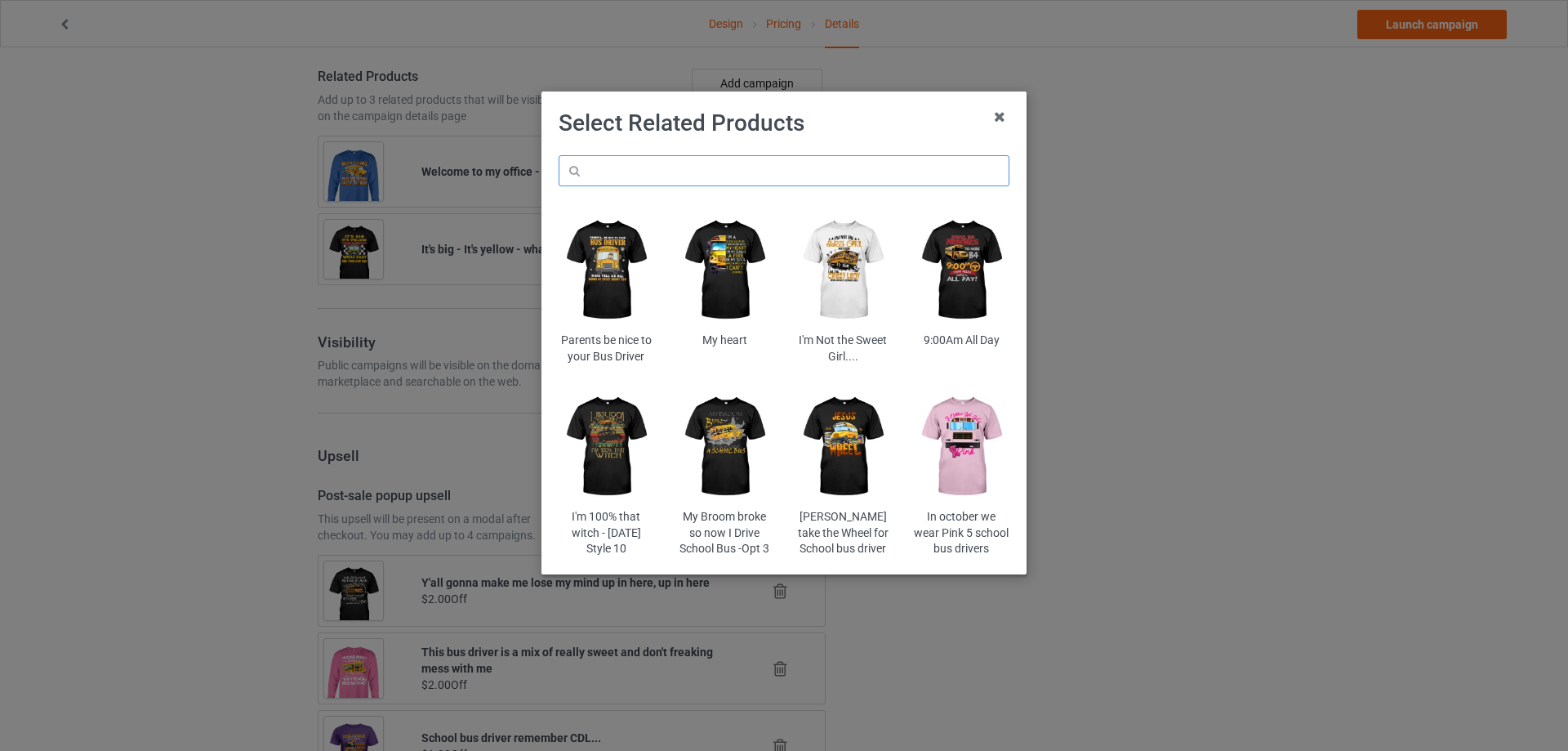
click at [712, 171] on input "text" at bounding box center [784, 170] width 451 height 31
type input "hope"
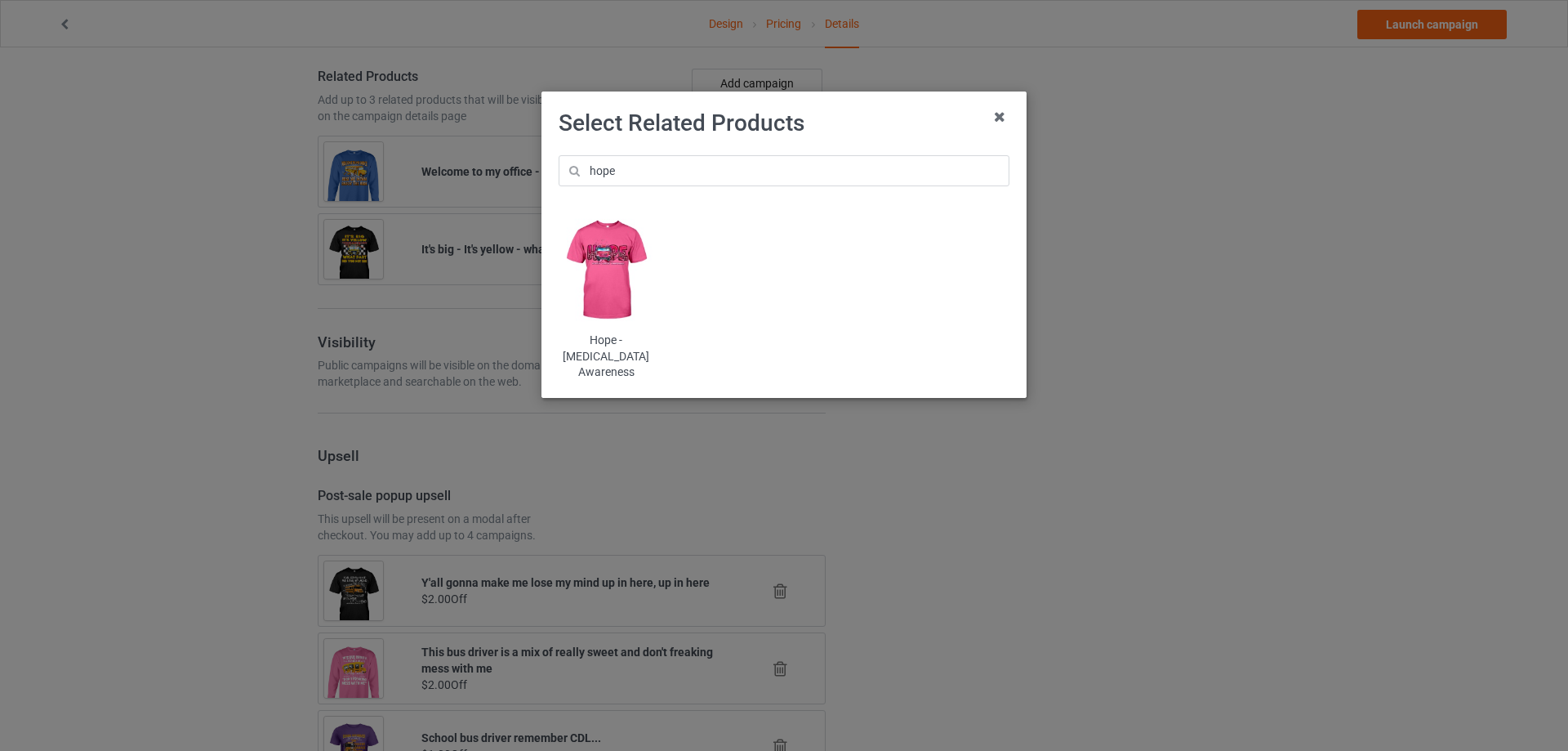
click at [636, 250] on img at bounding box center [606, 271] width 96 height 120
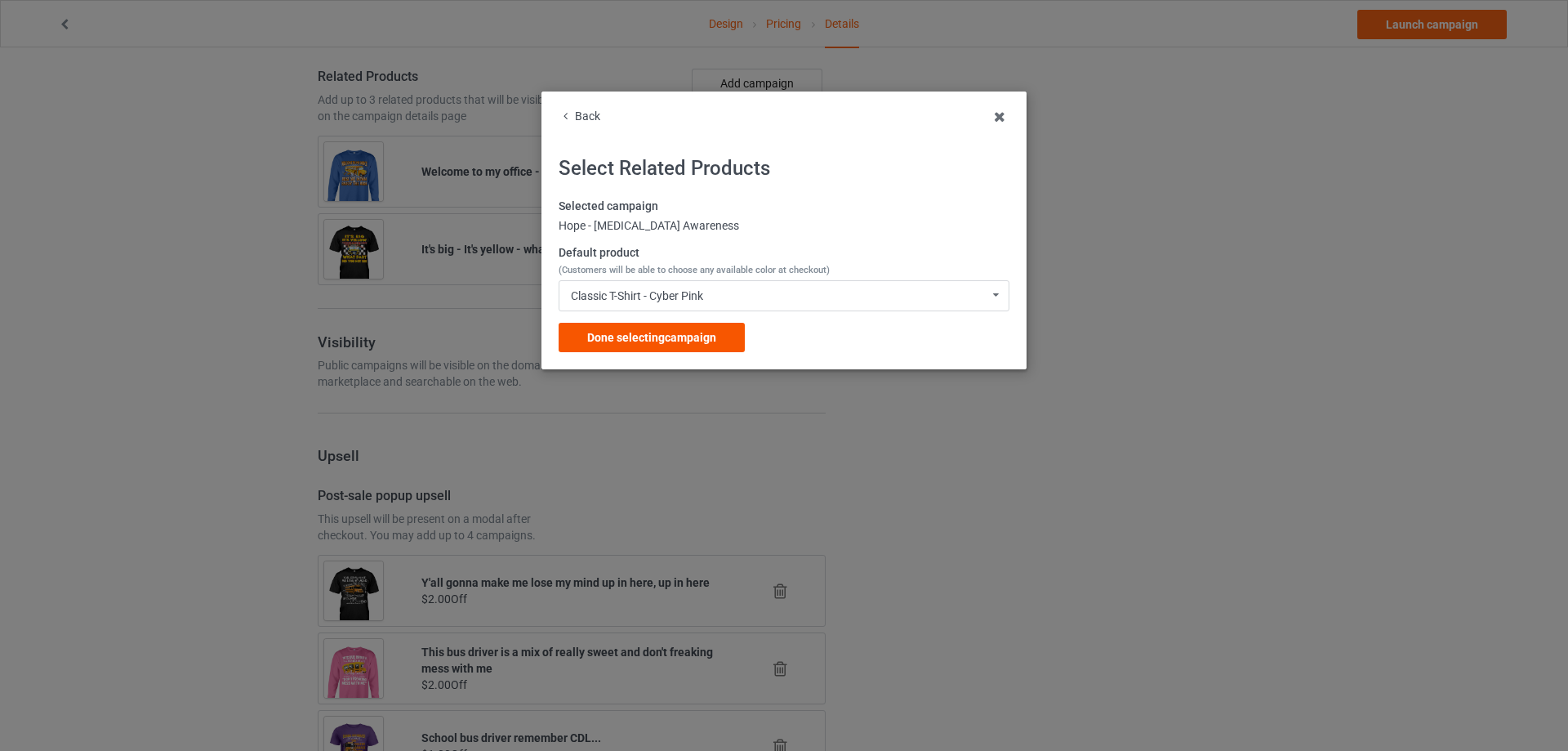
click at [638, 331] on span "Done selecting campaign" at bounding box center [652, 337] width 129 height 13
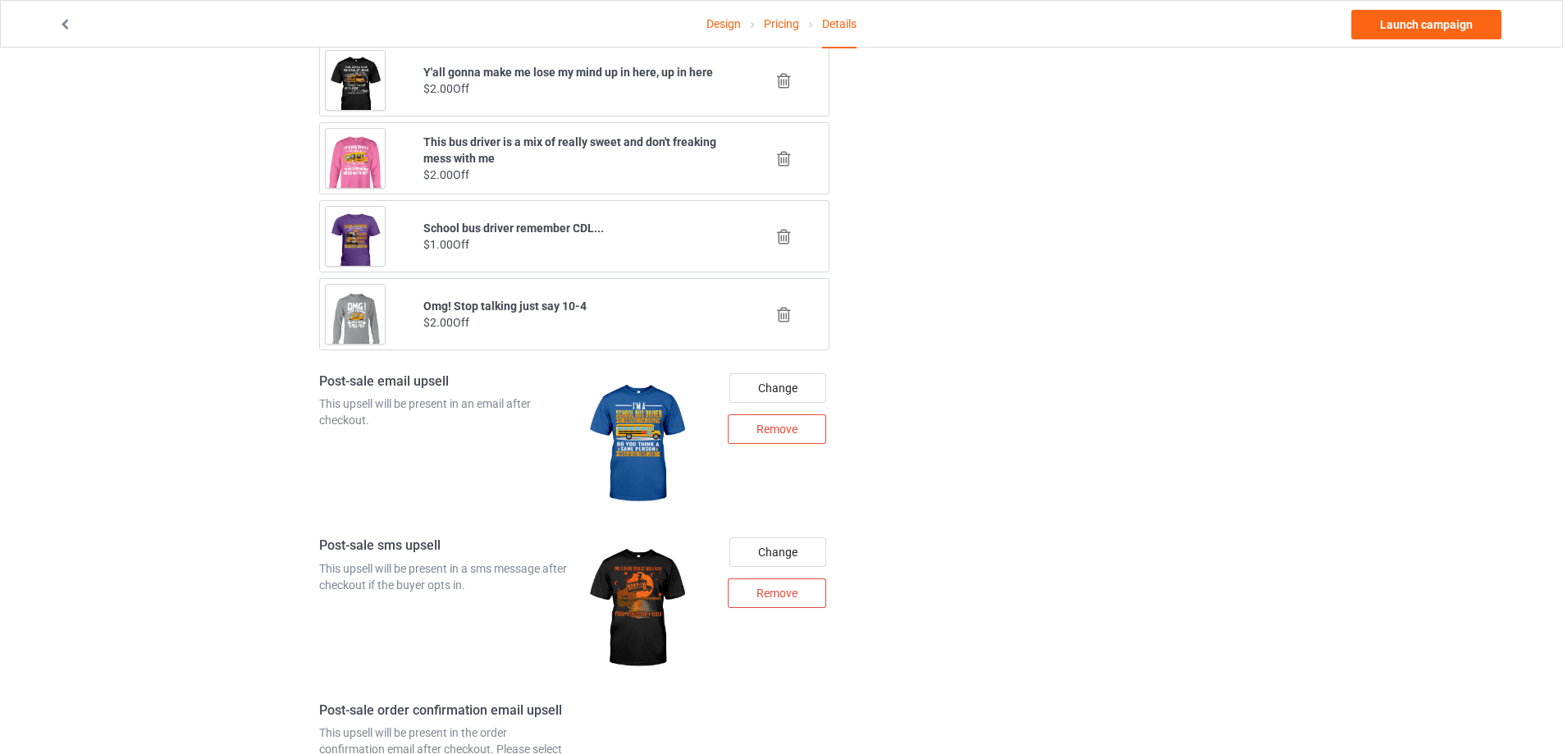
scroll to position [2060, 0]
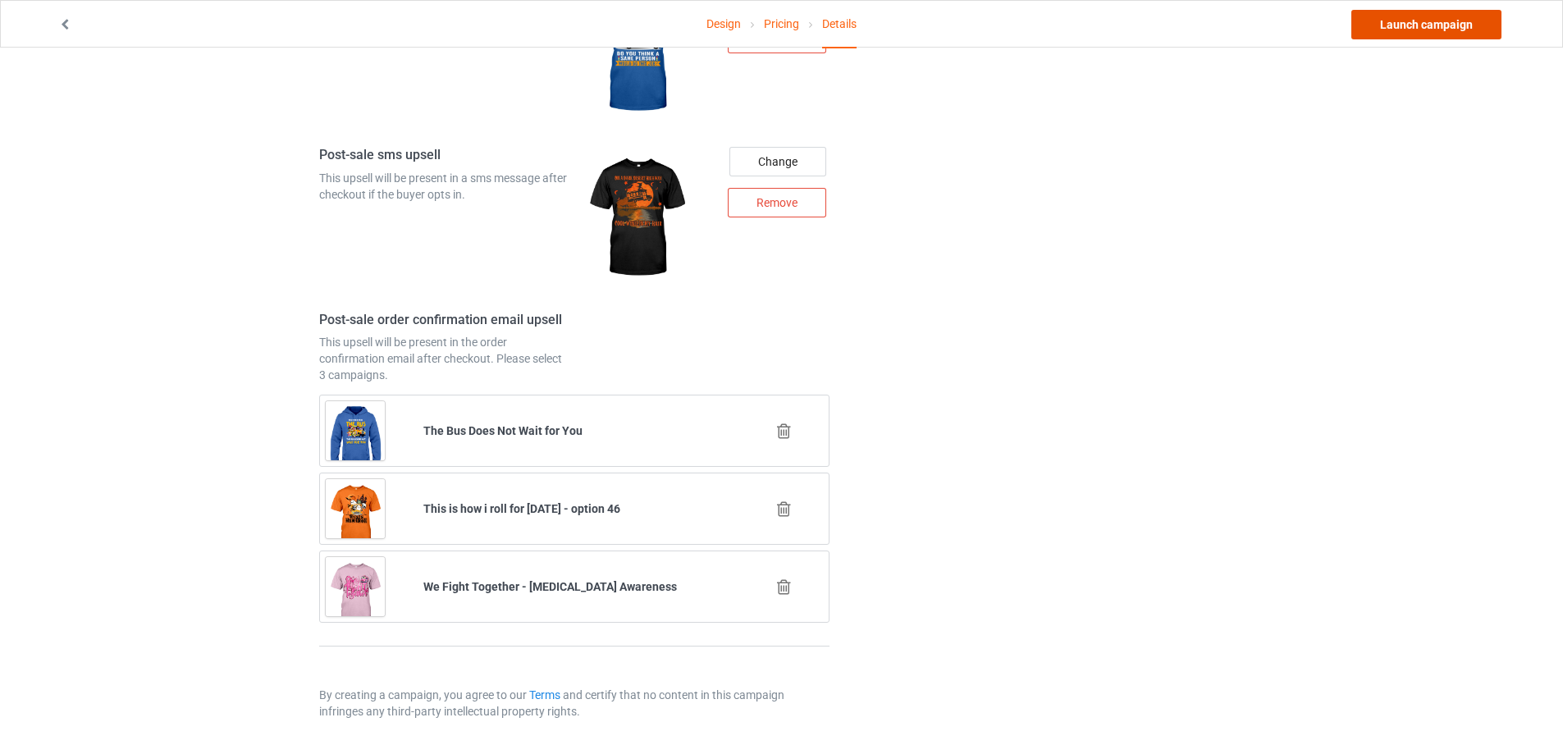
click at [1424, 27] on link "Launch campaign" at bounding box center [1426, 25] width 150 height 30
